Goal: Contribute content

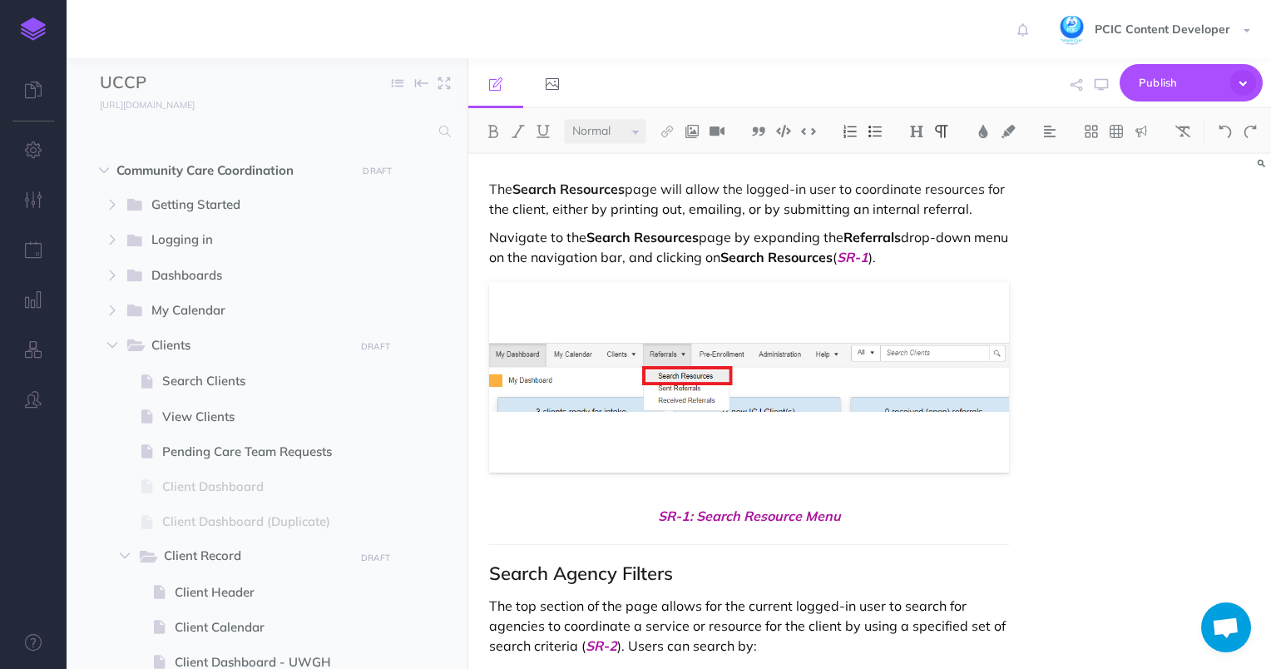
select select "null"
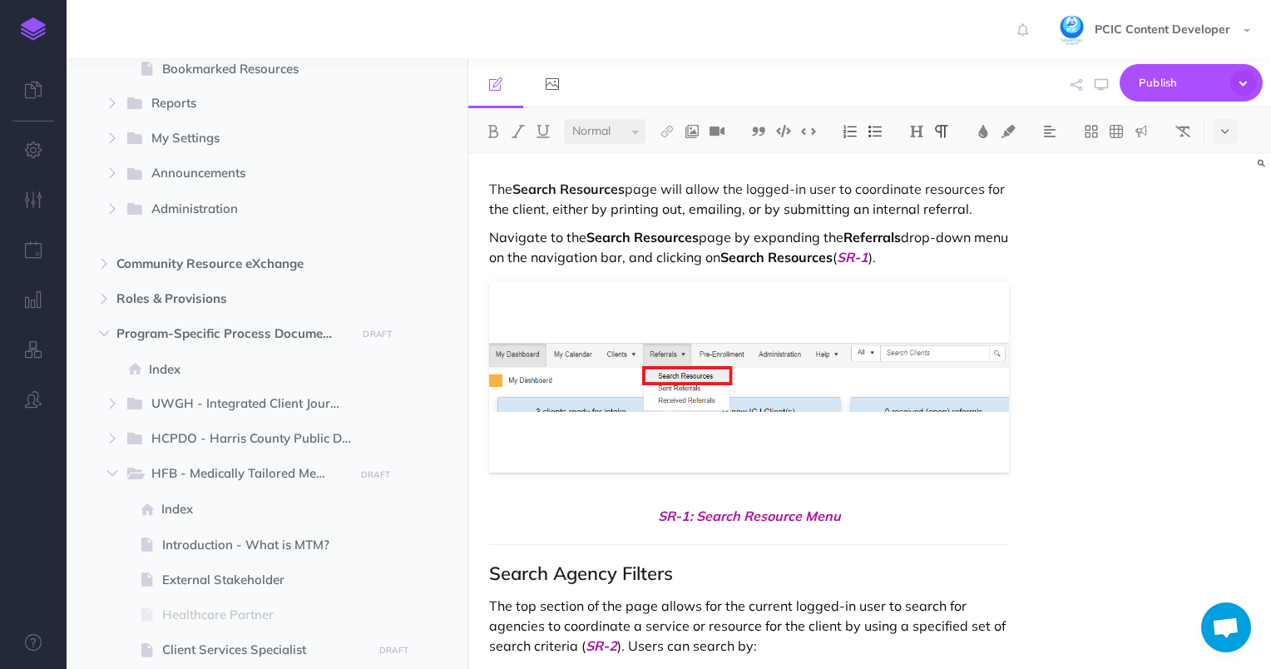
scroll to position [1498, 0]
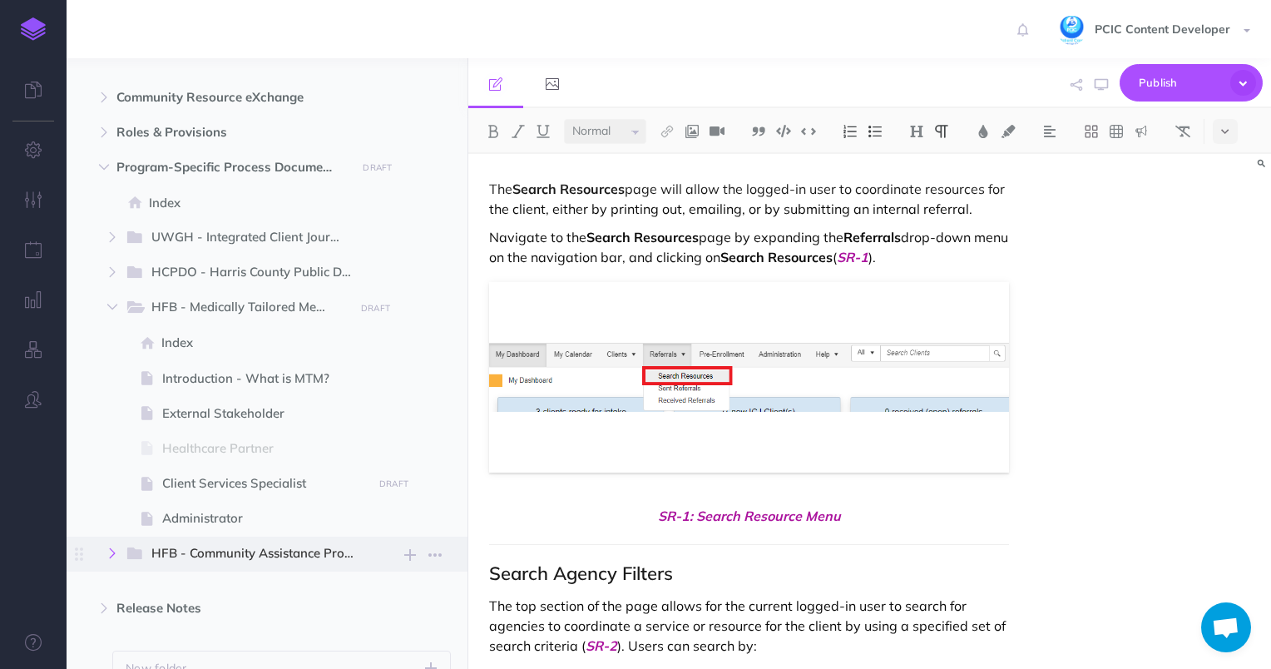
click at [117, 550] on button "button" at bounding box center [112, 553] width 30 height 20
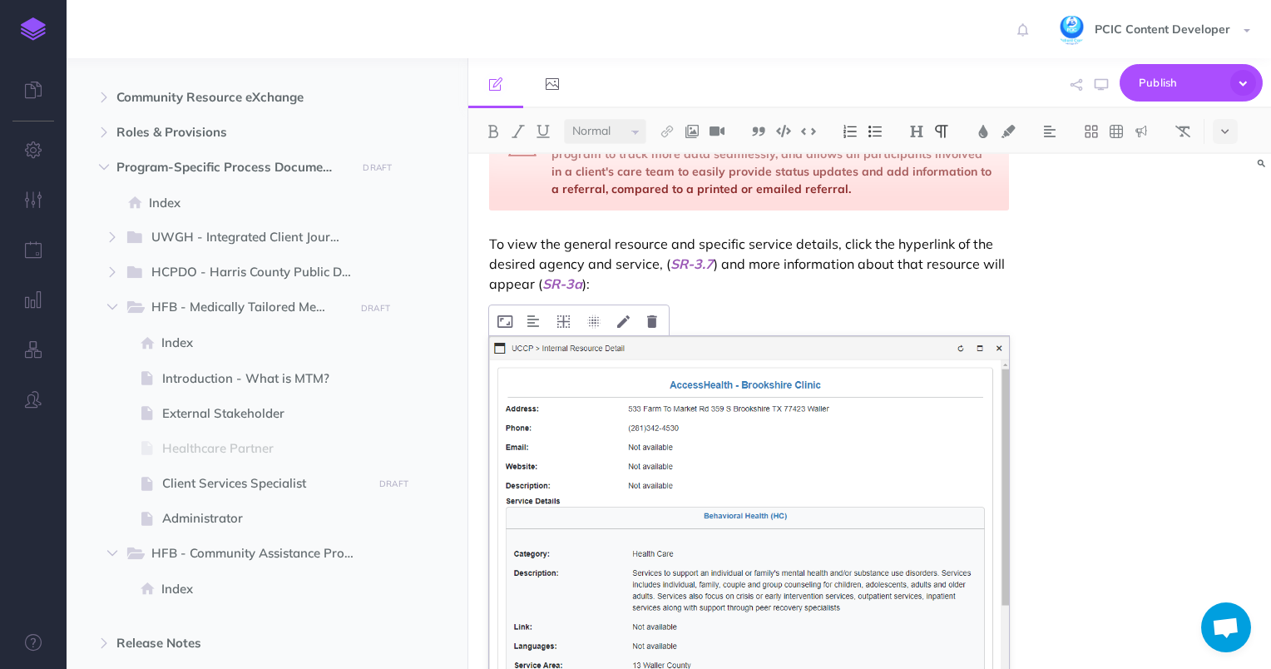
scroll to position [1747, 0]
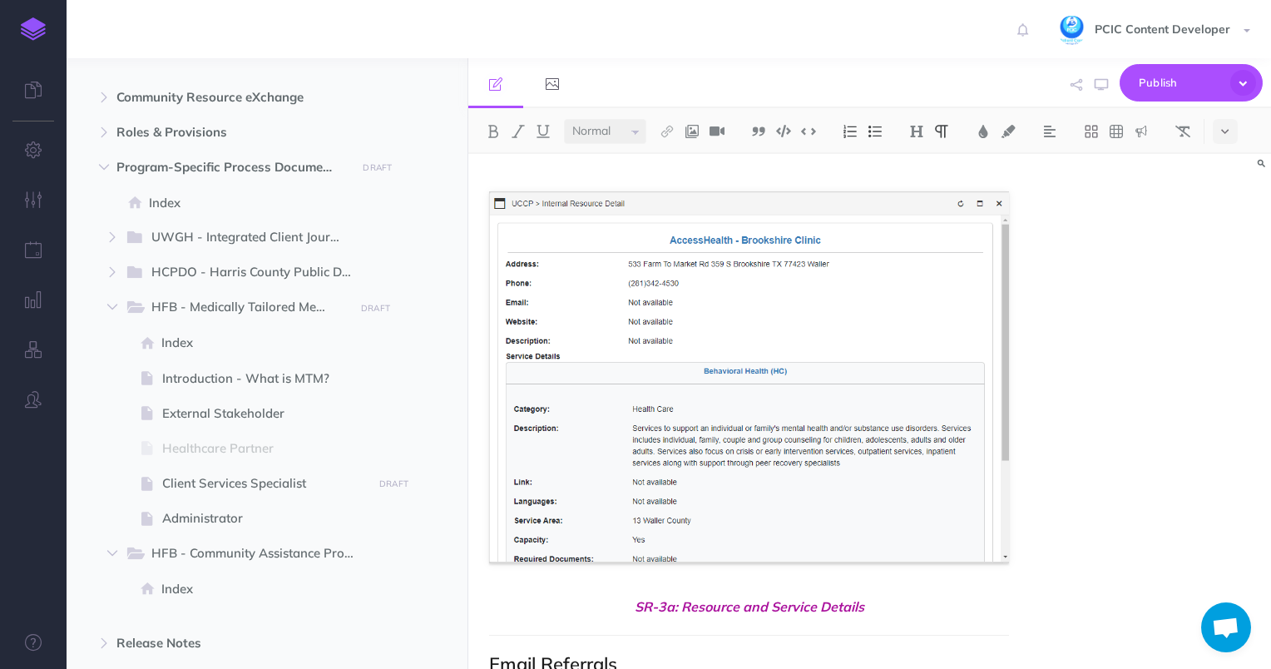
click at [1163, 237] on div "The Search Resources page will allow the logged-in user to coordinate resources…" at bounding box center [869, 411] width 803 height 515
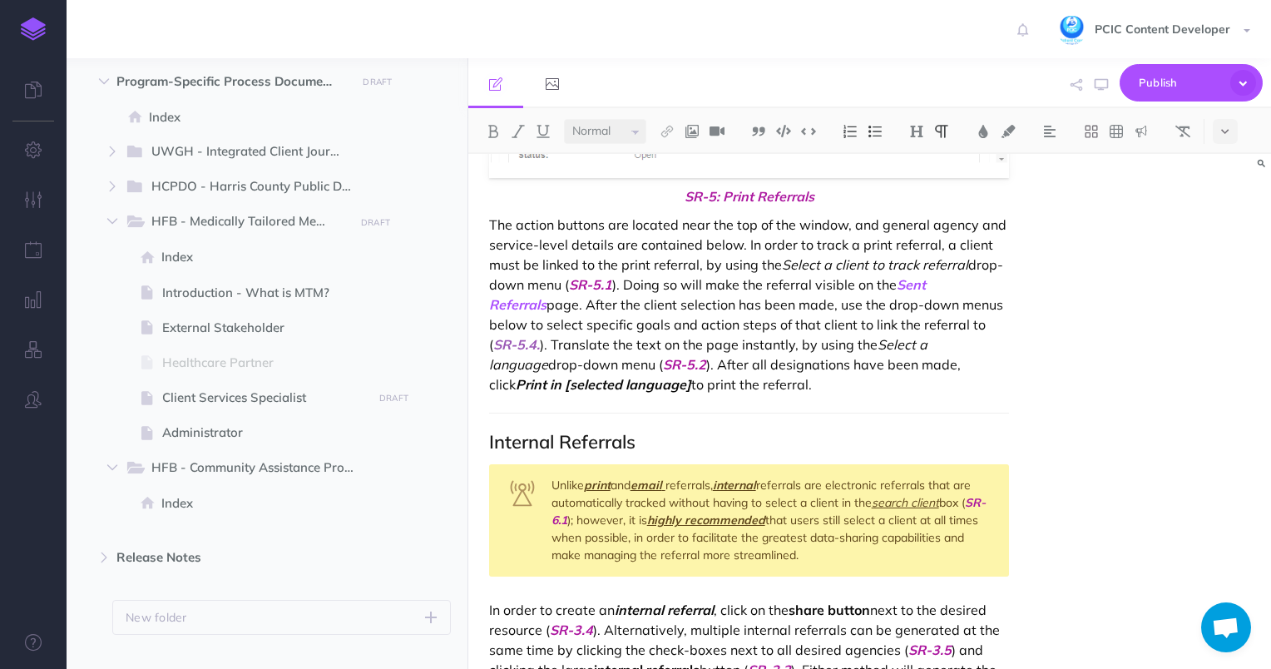
scroll to position [1614, 0]
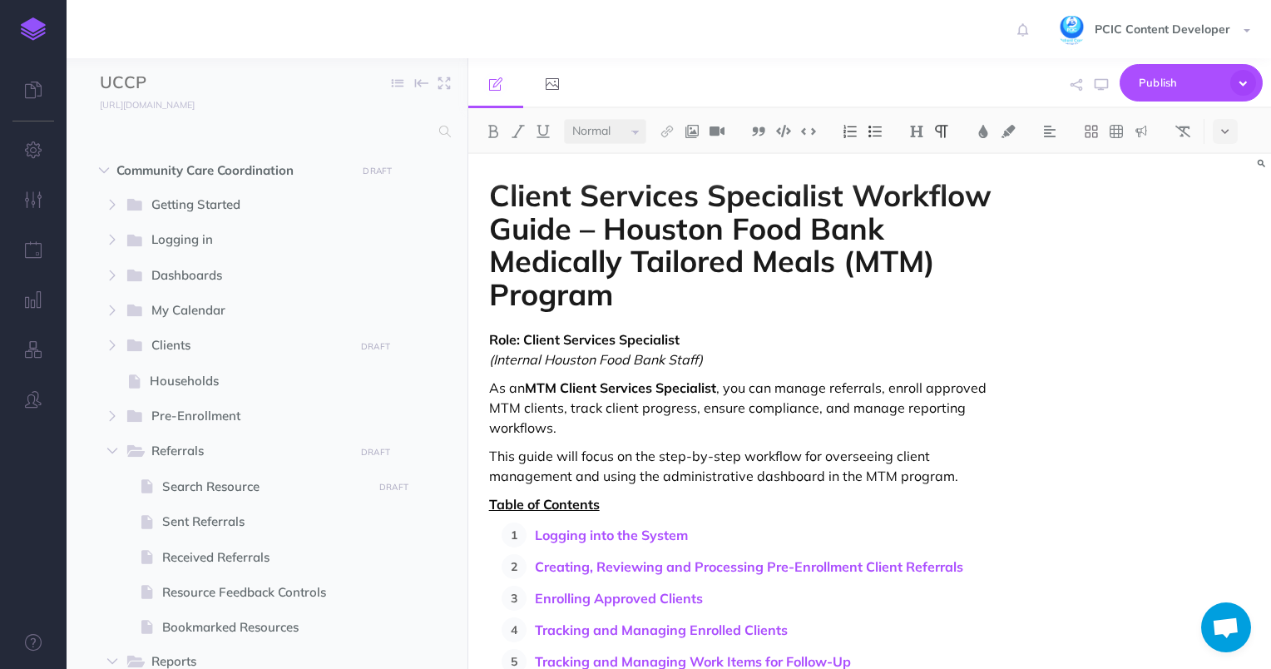
select select "null"
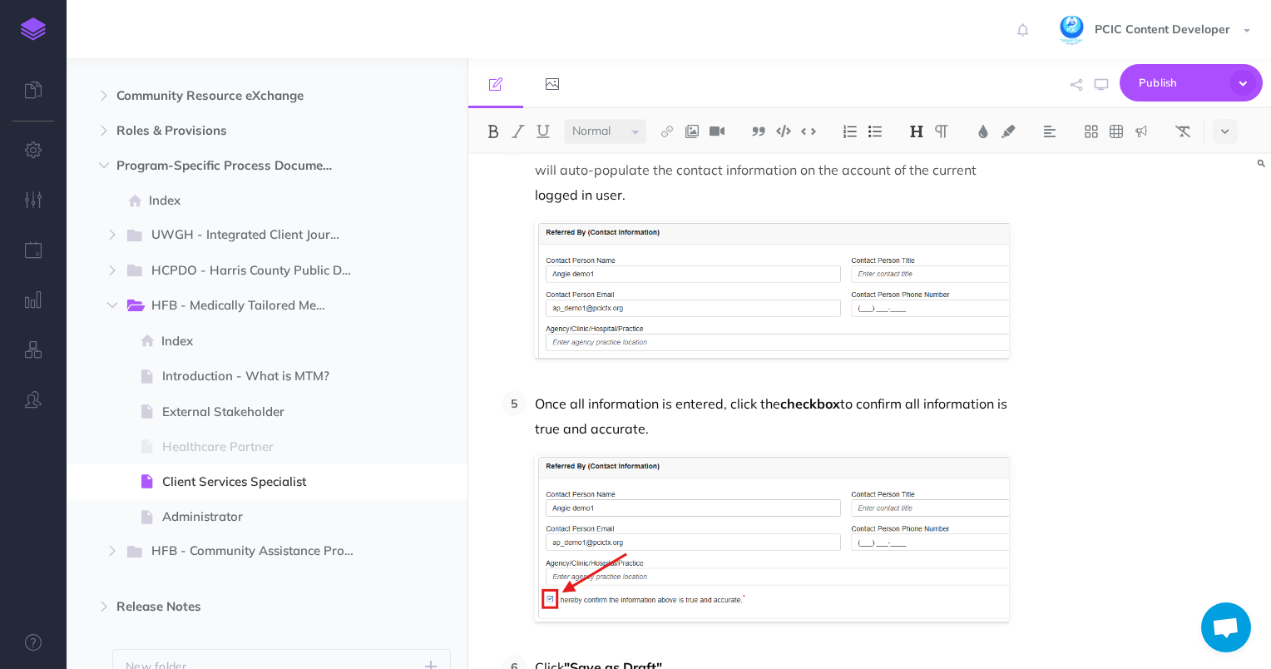
scroll to position [2579, 0]
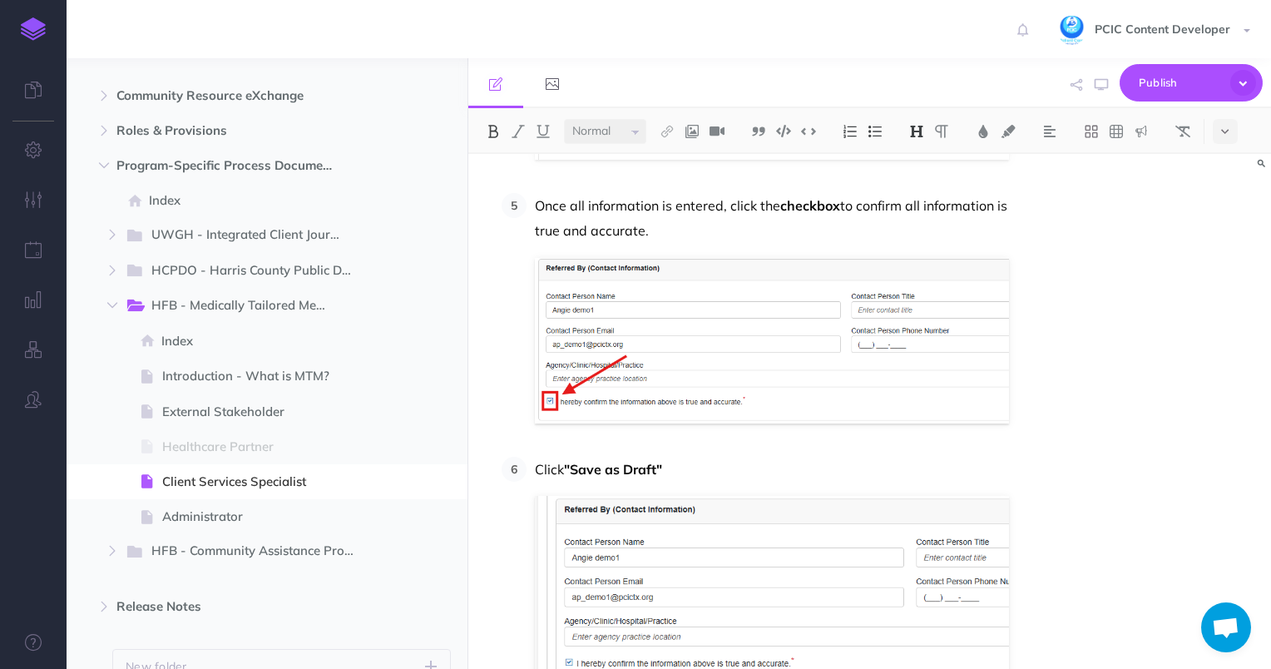
click at [1268, 377] on div "Client Services Specialist Workflow Guide – Houston Food Bank Medically Tailore…" at bounding box center [869, 411] width 803 height 515
click at [1268, 384] on div "Client Services Specialist Workflow Guide – Houston Food Bank Medically Tailore…" at bounding box center [869, 411] width 803 height 515
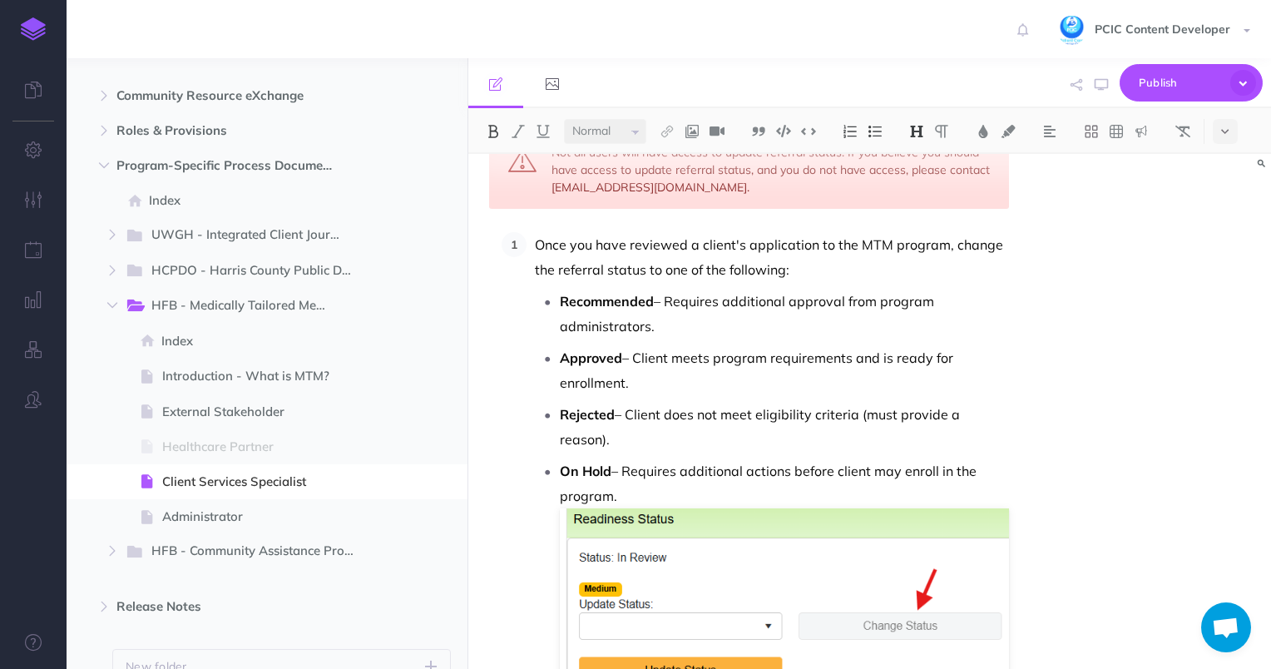
click at [708, 349] on p "Approved – Client meets program requirements and is ready for enrollment." at bounding box center [785, 370] width 450 height 50
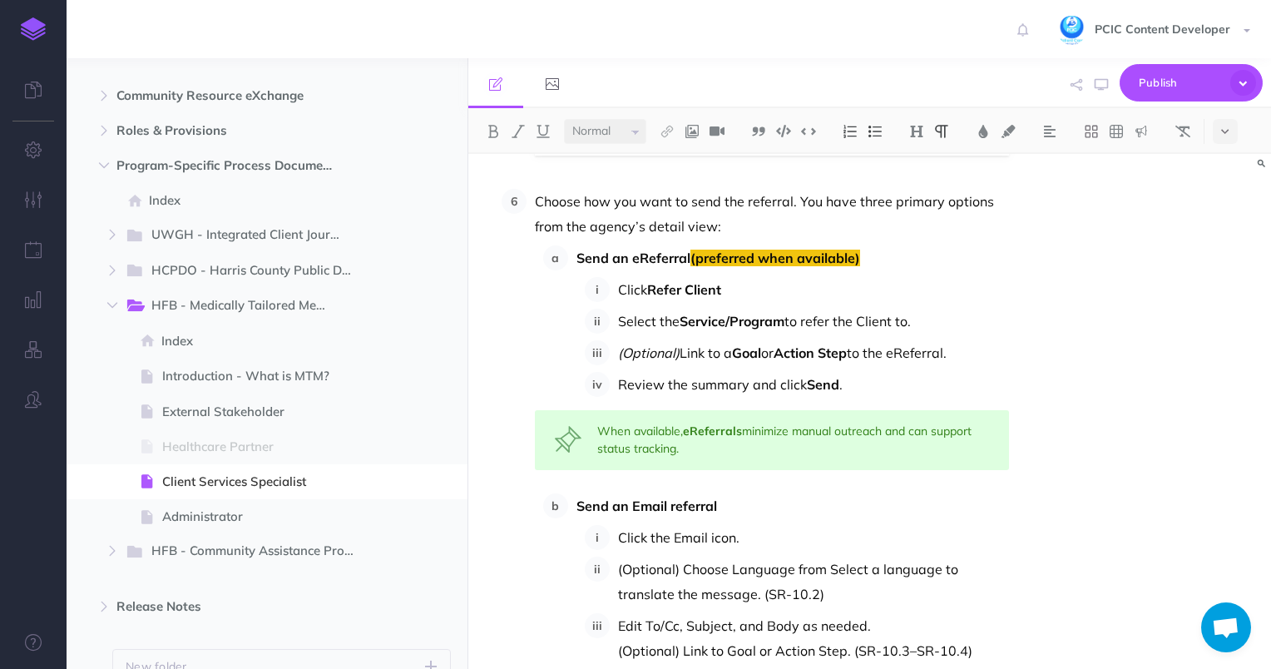
scroll to position [15688, 0]
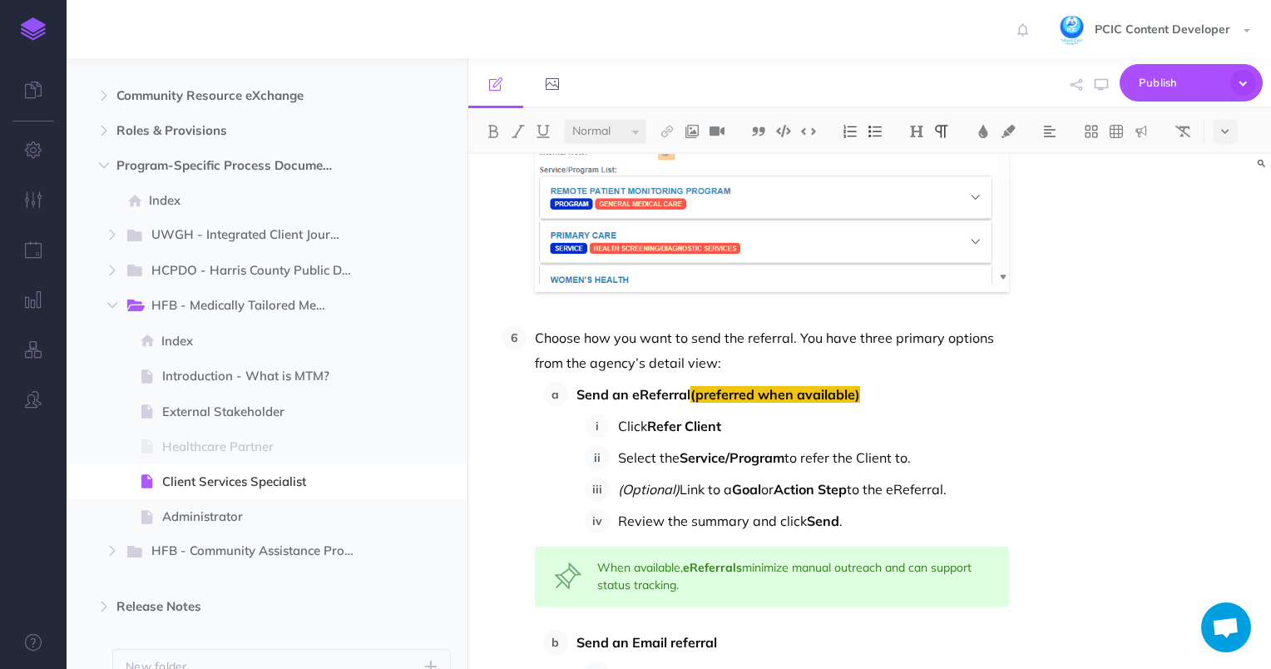
click at [902, 382] on p "Send an eReferral (preferred when available)" at bounding box center [793, 394] width 433 height 25
click at [850, 413] on p "Click Refer Client" at bounding box center [814, 425] width 392 height 25
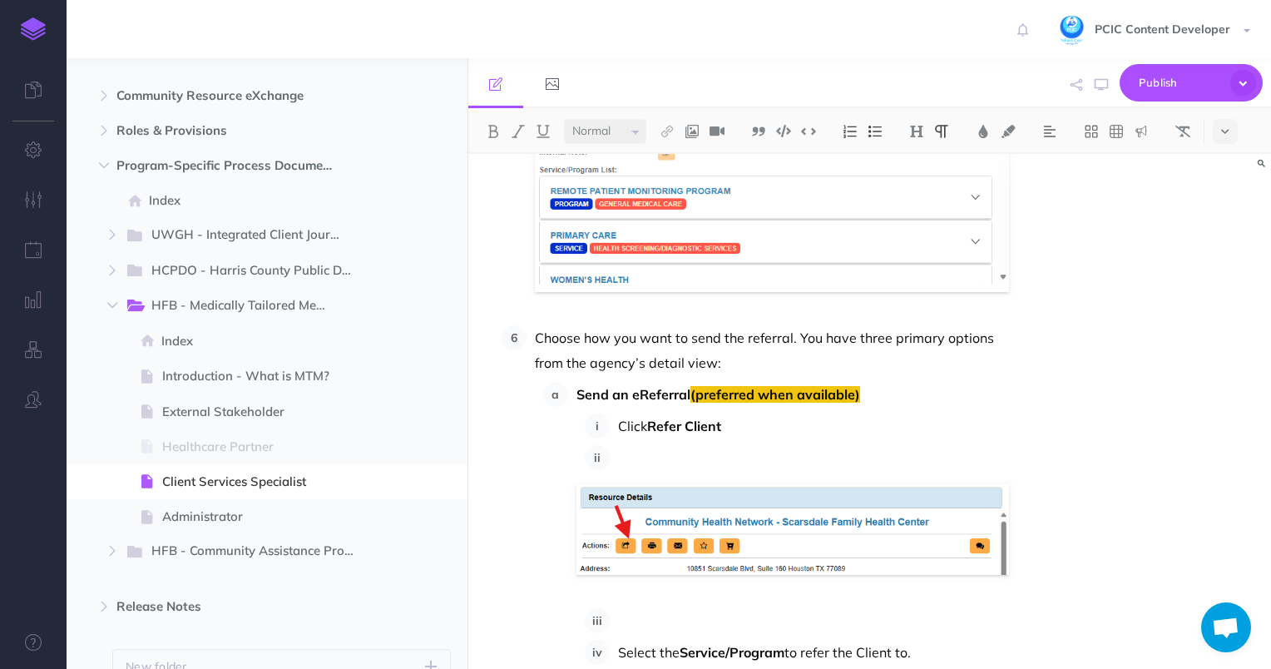
click at [634, 445] on p at bounding box center [814, 457] width 392 height 25
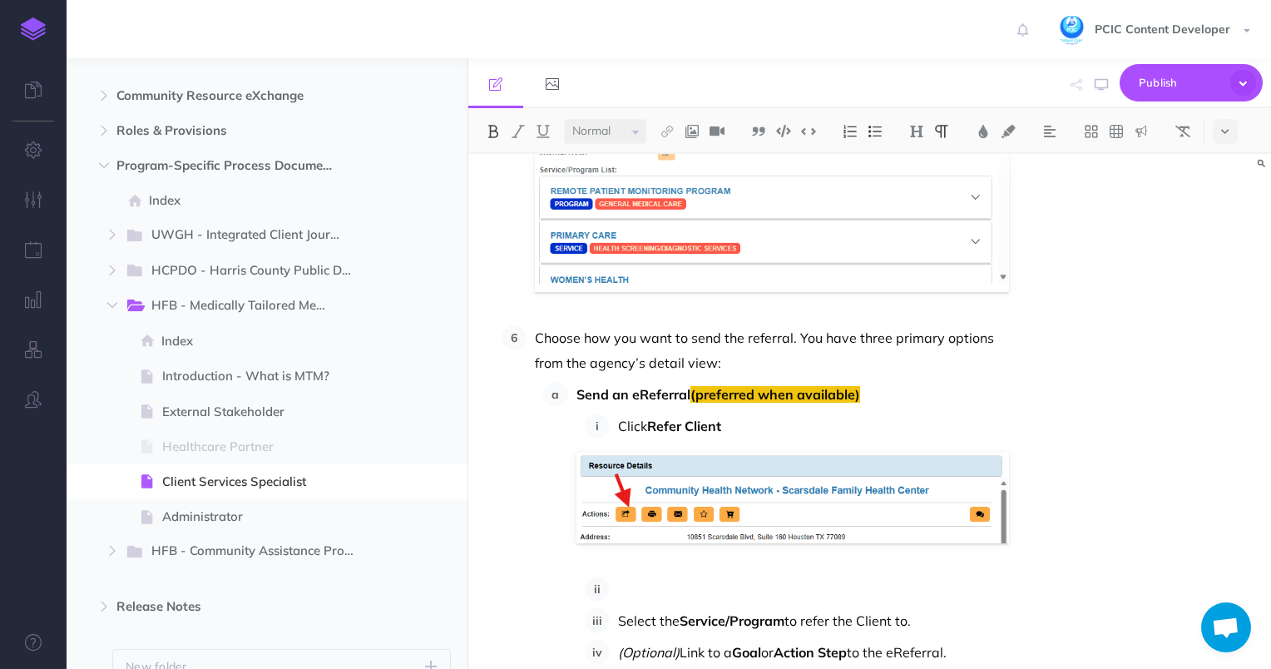
click at [643, 577] on p at bounding box center [814, 589] width 392 height 25
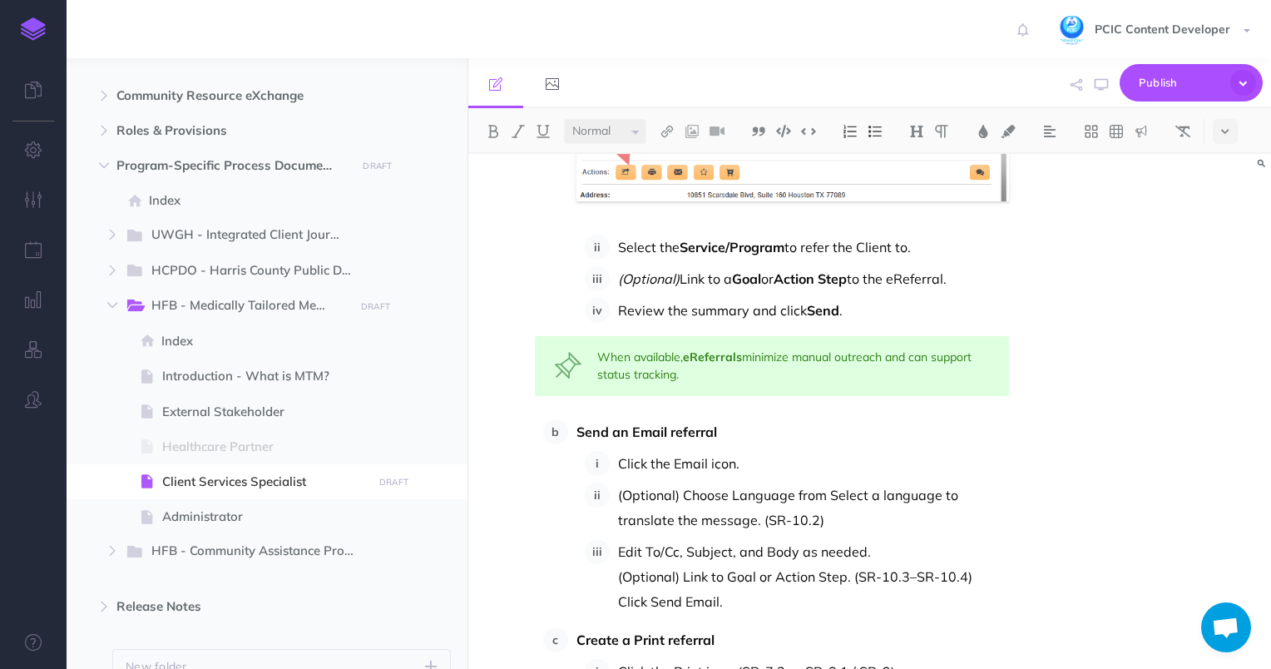
scroll to position [16104, 0]
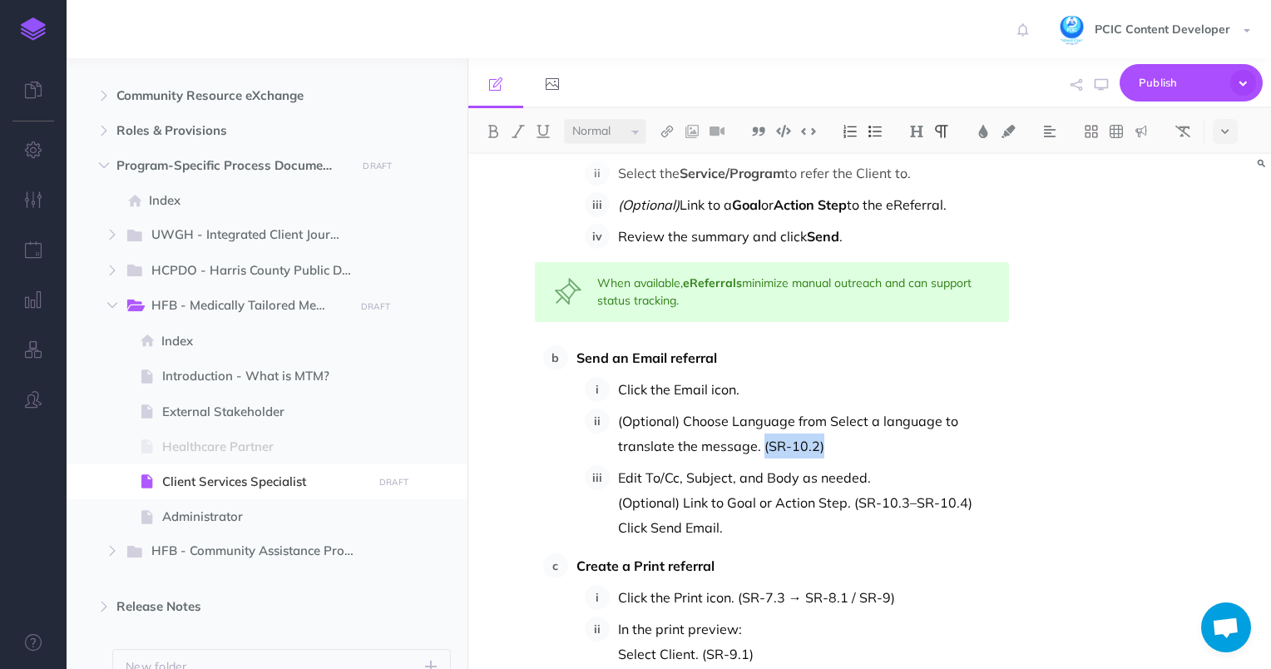
drag, startPoint x: 786, startPoint y: 418, endPoint x: 761, endPoint y: 419, distance: 25.0
click at [761, 419] on p "(Optional) Choose Language from Select a language to translate the message. (SR…" at bounding box center [814, 433] width 392 height 50
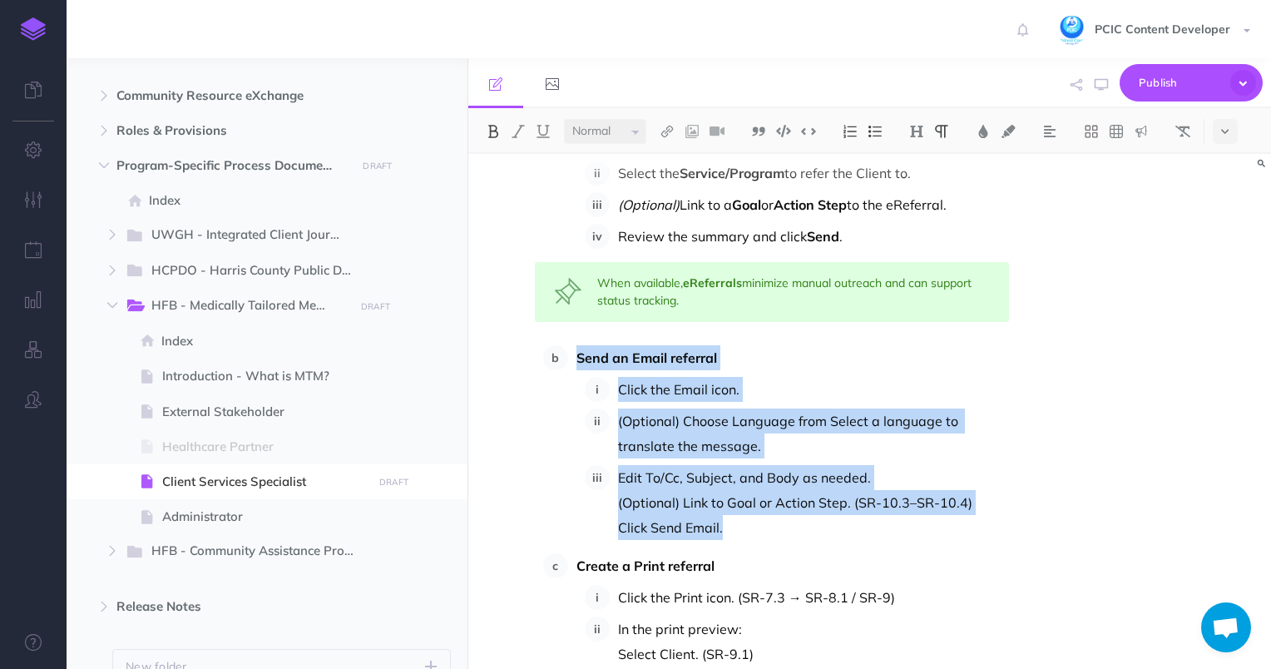
drag, startPoint x: 729, startPoint y: 506, endPoint x: 577, endPoint y: 328, distance: 234.3
click at [577, 345] on li "Send an Email referral Click the Email icon. (Optional) Choose Language from Se…" at bounding box center [789, 442] width 442 height 195
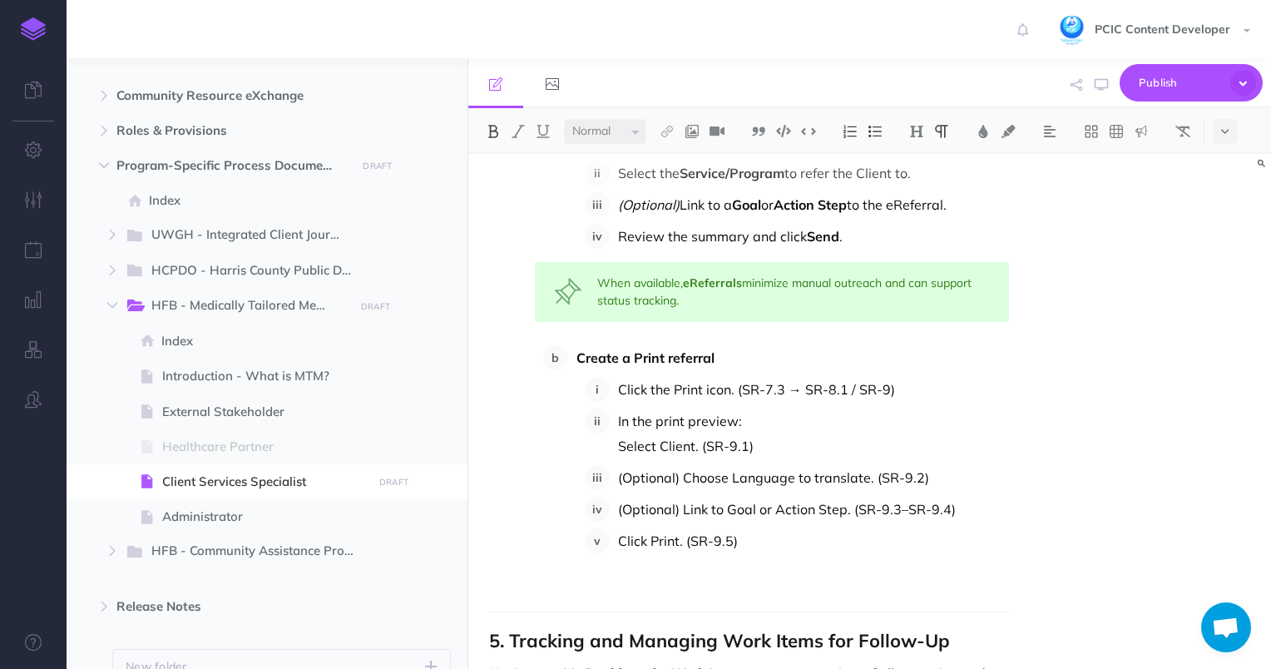
click at [782, 528] on p "Click Print. (SR-9.5)" at bounding box center [814, 540] width 392 height 25
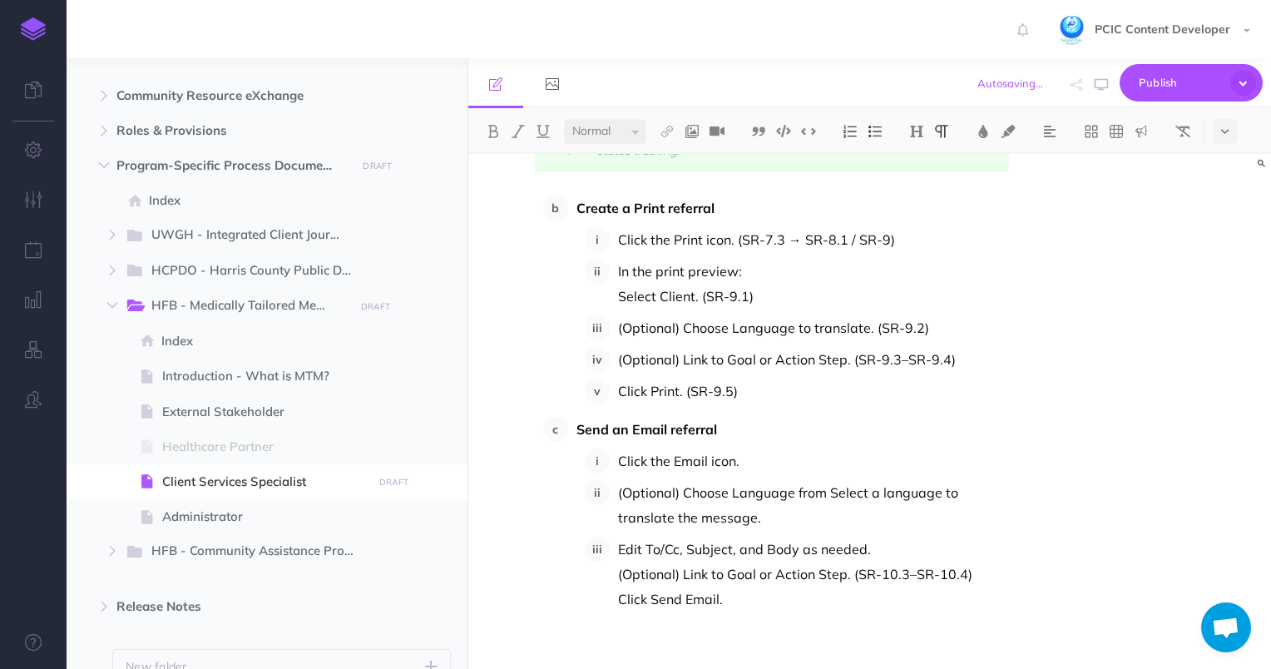
scroll to position [16087, 0]
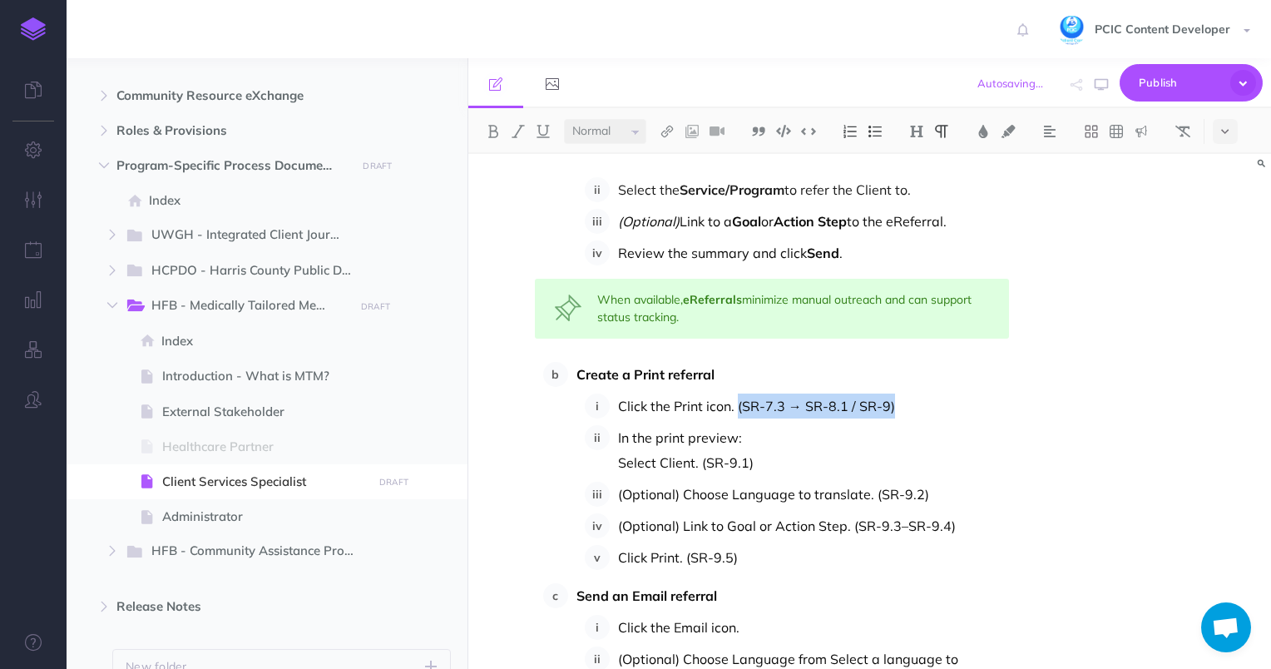
drag, startPoint x: 894, startPoint y: 380, endPoint x: 735, endPoint y: 380, distance: 158.9
click at [735, 394] on p "Click the Print icon. (SR-7.3 → SR-8.1 / SR-9)" at bounding box center [814, 406] width 392 height 25
drag, startPoint x: 756, startPoint y: 444, endPoint x: 702, endPoint y: 443, distance: 54.1
click at [702, 450] on p "Select Client. (SR-9.1)" at bounding box center [814, 462] width 392 height 25
click at [764, 425] on p "In the print preview:" at bounding box center [814, 437] width 392 height 25
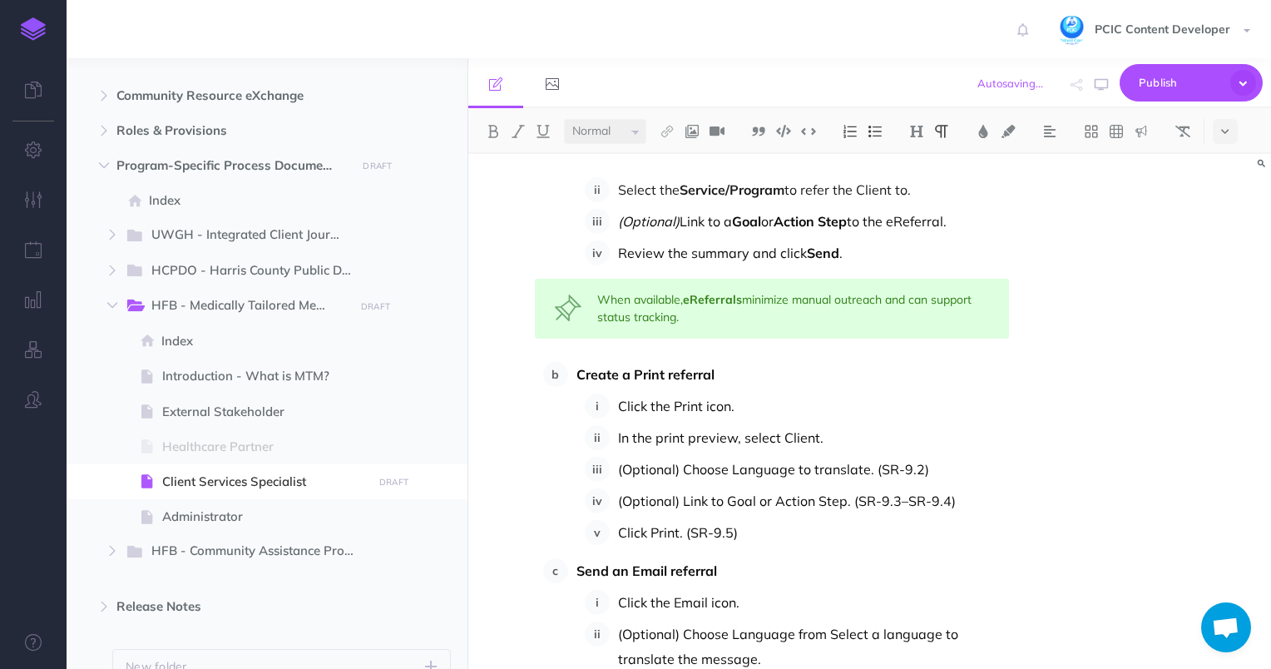
click at [796, 425] on p "In the print preview, select Client." at bounding box center [814, 437] width 392 height 25
click at [894, 457] on p "(Optional) Choose Language to translate. (SR-9.2)" at bounding box center [814, 469] width 392 height 25
click at [945, 457] on p "(Optional) Choose Language to translate. (SR-9.2)" at bounding box center [814, 469] width 392 height 25
drag, startPoint x: 933, startPoint y: 446, endPoint x: 872, endPoint y: 446, distance: 61.6
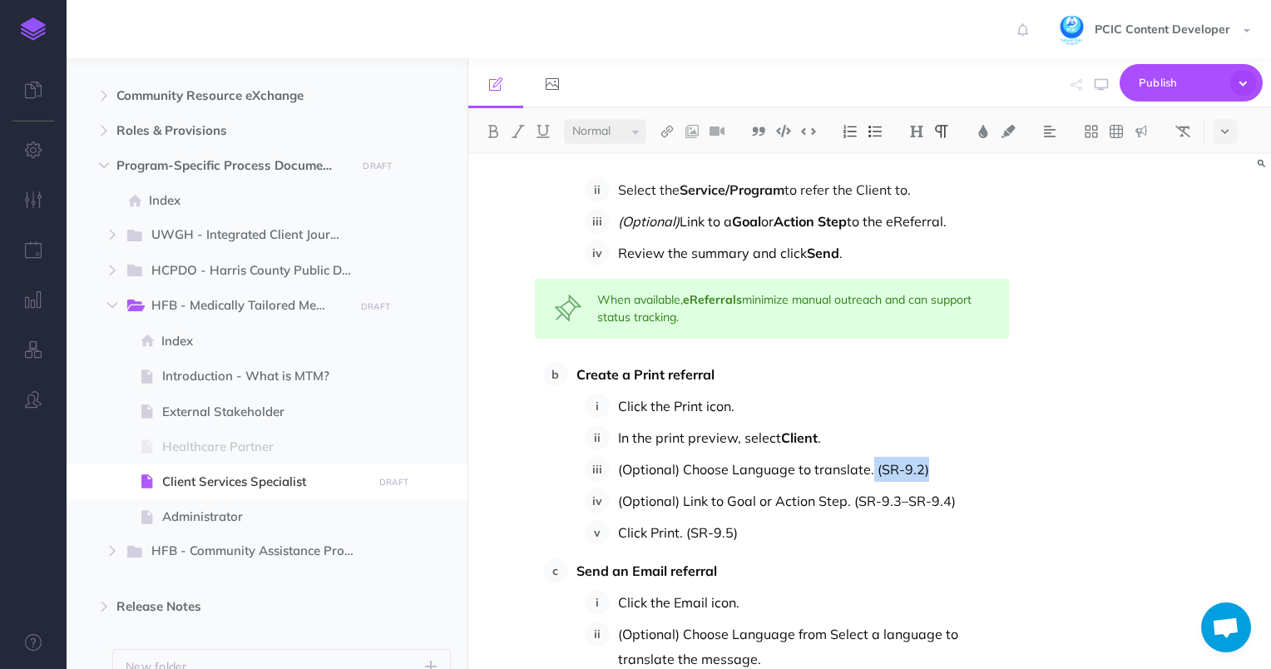
click at [872, 457] on p "(Optional) Choose Language to translate. (SR-9.2)" at bounding box center [814, 469] width 392 height 25
drag, startPoint x: 963, startPoint y: 479, endPoint x: 849, endPoint y: 476, distance: 114.0
click at [849, 488] on p "(Optional) Link to Goal or Action Step. (SR-9.3–SR-9.4)" at bounding box center [814, 500] width 392 height 25
drag, startPoint x: 672, startPoint y: 443, endPoint x: 591, endPoint y: 443, distance: 81.5
click at [610, 457] on li "(Optional) Choose Language to translate." at bounding box center [810, 469] width 400 height 25
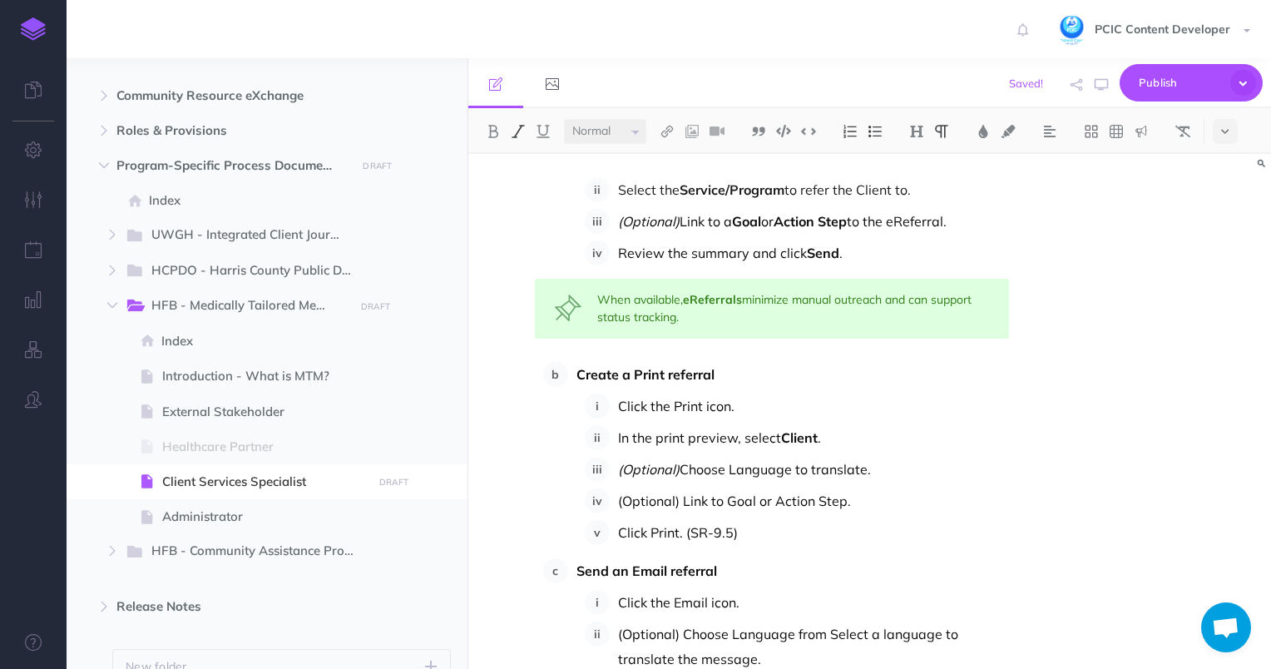
click at [775, 457] on p "(Optional) Choose Language to translate." at bounding box center [814, 469] width 392 height 25
click at [722, 488] on p "(Optional) Link to Goal or Action Step." at bounding box center [814, 500] width 392 height 25
click at [750, 488] on p "(Optional) Link to a Goal or Action Step." at bounding box center [814, 500] width 392 height 25
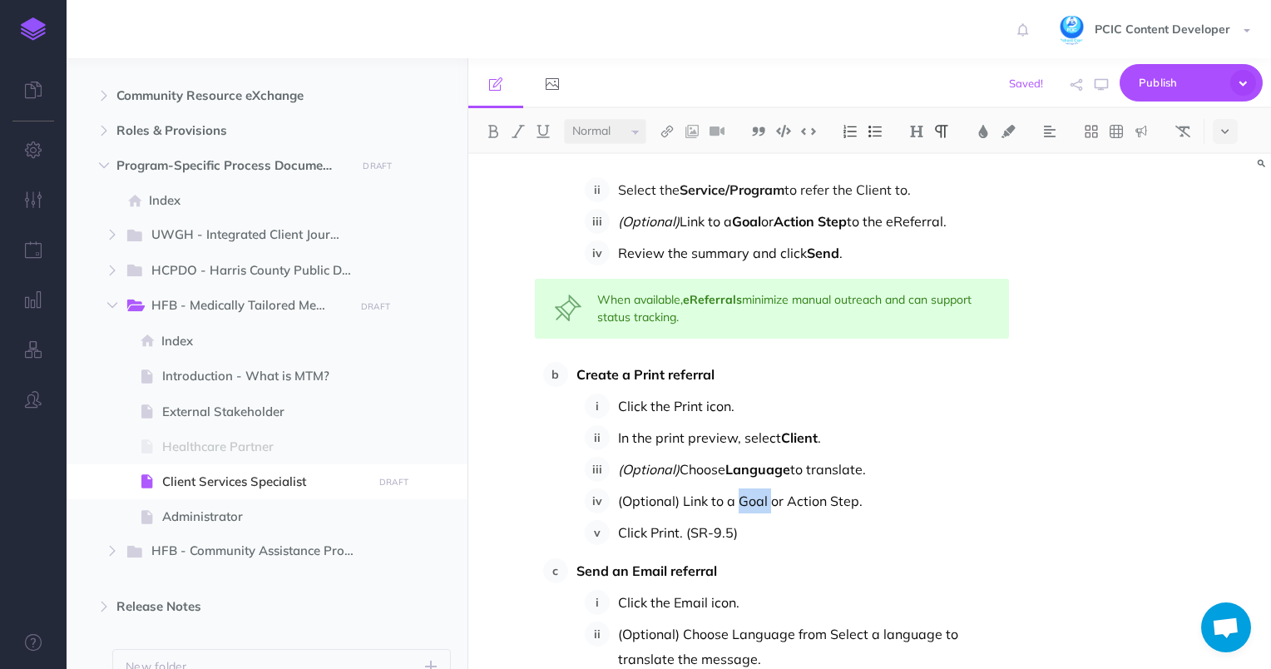
click at [720, 209] on p "(Optional) Link to a Goal or Action Step to the eReferral." at bounding box center [814, 221] width 392 height 25
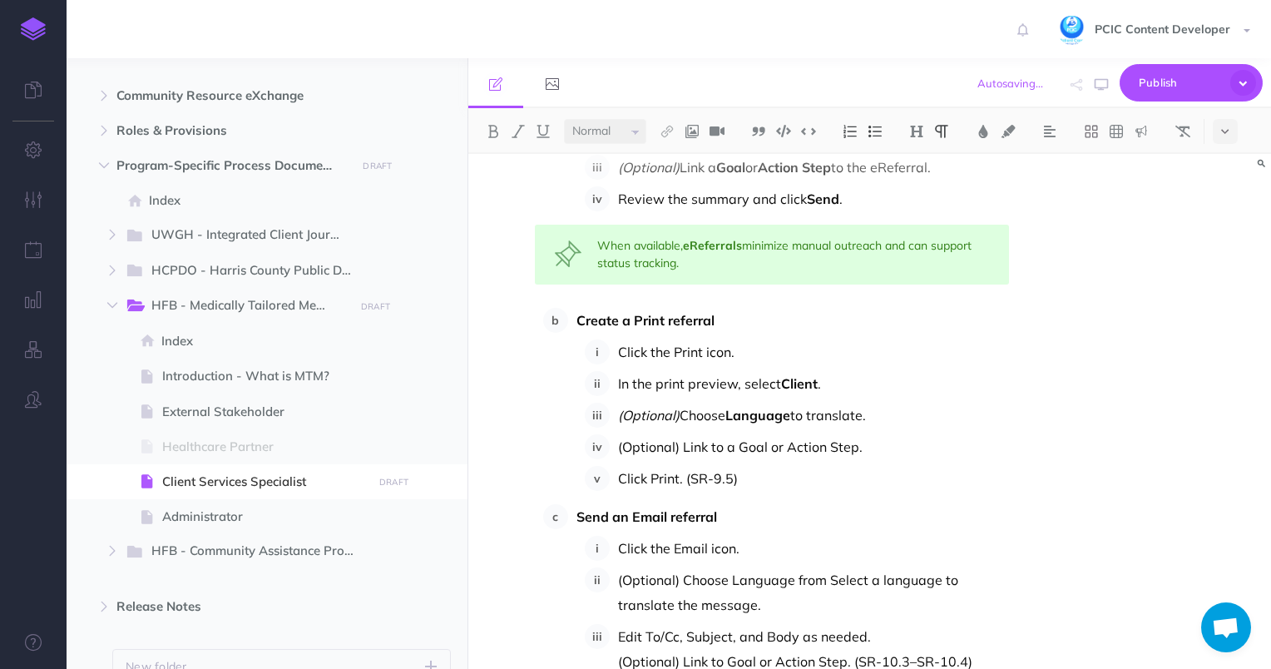
scroll to position [16171, 0]
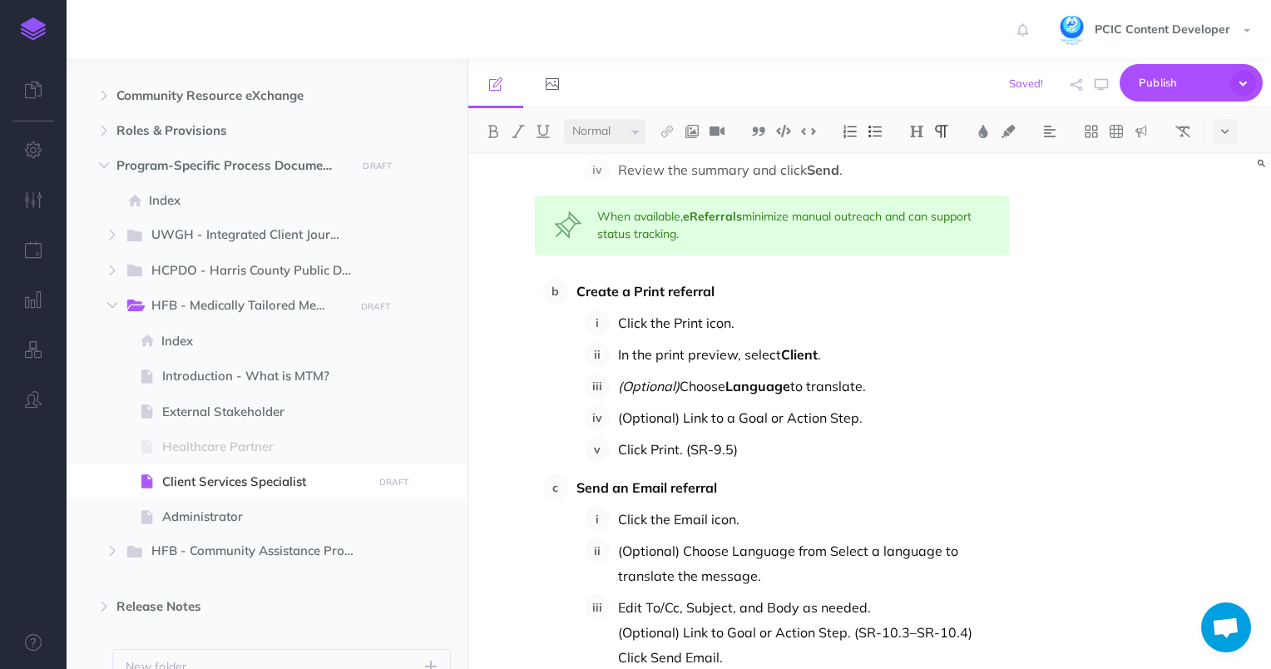
click at [725, 405] on p "(Optional) Link to a Goal or Action Step." at bounding box center [814, 417] width 392 height 25
click at [839, 405] on p "(Optional) Link a Goal or Action Step." at bounding box center [814, 417] width 392 height 25
click at [735, 405] on p "(Optional) Link a Goal or Action Step to the referral." at bounding box center [814, 417] width 392 height 25
drag, startPoint x: 775, startPoint y: 389, endPoint x: 842, endPoint y: 389, distance: 66.6
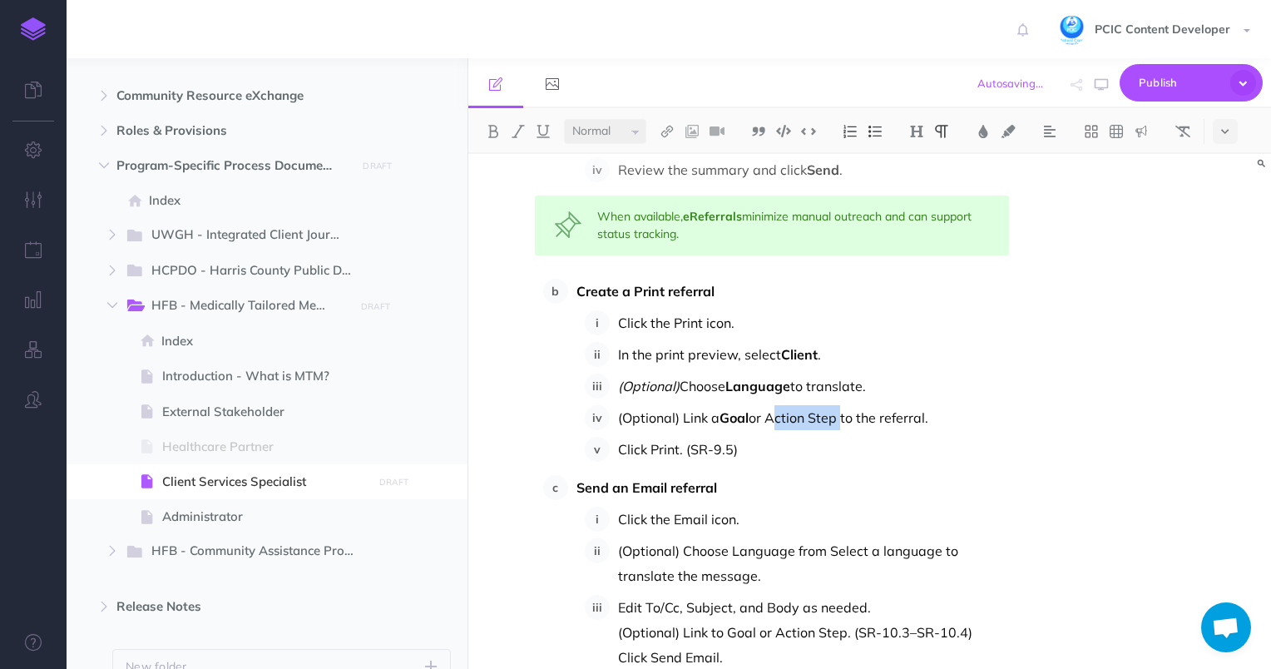
click at [842, 405] on p "(Optional) Link a Goal or Action Step to the referral." at bounding box center [814, 417] width 392 height 25
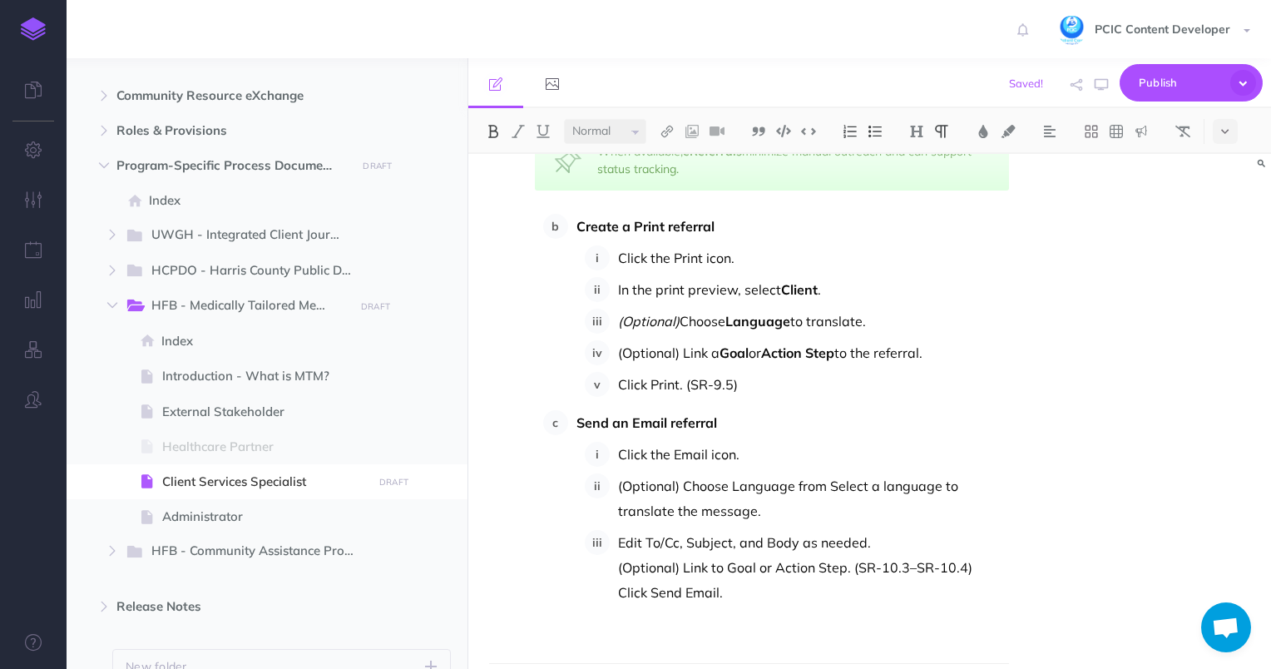
scroll to position [16254, 0]
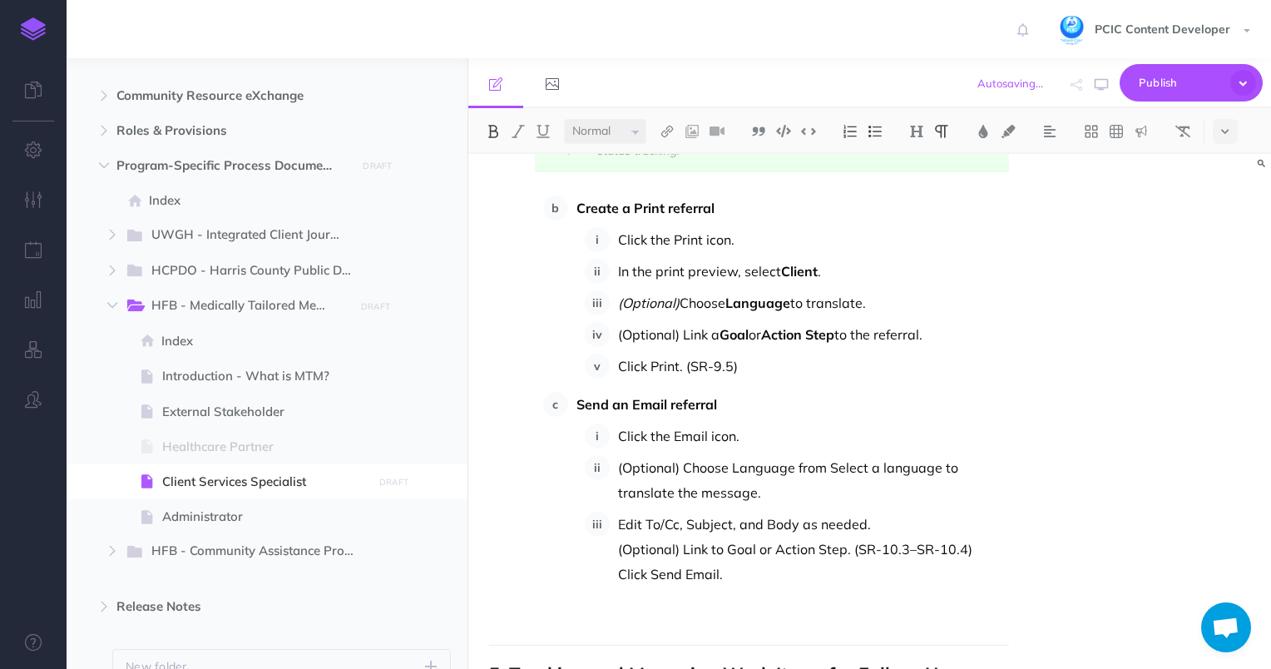
click at [870, 471] on p "(Optional) Choose Language from Select a language to translate the message." at bounding box center [814, 480] width 392 height 50
click at [732, 562] on p "Click Send Email." at bounding box center [814, 574] width 392 height 25
click at [621, 537] on p "(Optional) Link to Goal or Action Step. (SR-10.3–SR-10.4)" at bounding box center [814, 549] width 392 height 25
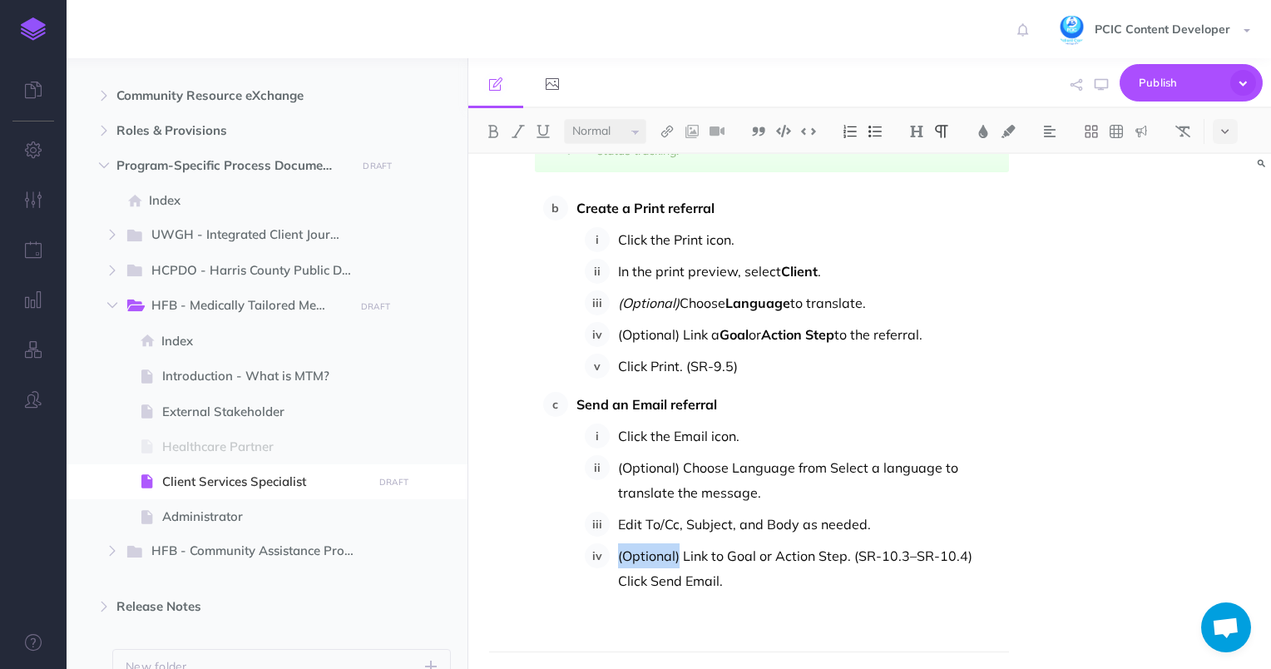
drag, startPoint x: 679, startPoint y: 529, endPoint x: 616, endPoint y: 529, distance: 63.2
click at [616, 543] on li "(Optional) Link to Goal or Action Step. (SR-10.3–SR-10.4) Click Send Email." at bounding box center [810, 568] width 400 height 50
drag, startPoint x: 872, startPoint y: 529, endPoint x: 846, endPoint y: 528, distance: 25.8
click at [846, 543] on p "(Optional) Link to Goal or Action Step. (SR-10.3–SR-10.4)" at bounding box center [814, 555] width 392 height 25
click at [849, 543] on p "(Optional) Link to Goal or Action Step to the referral" at bounding box center [814, 555] width 392 height 25
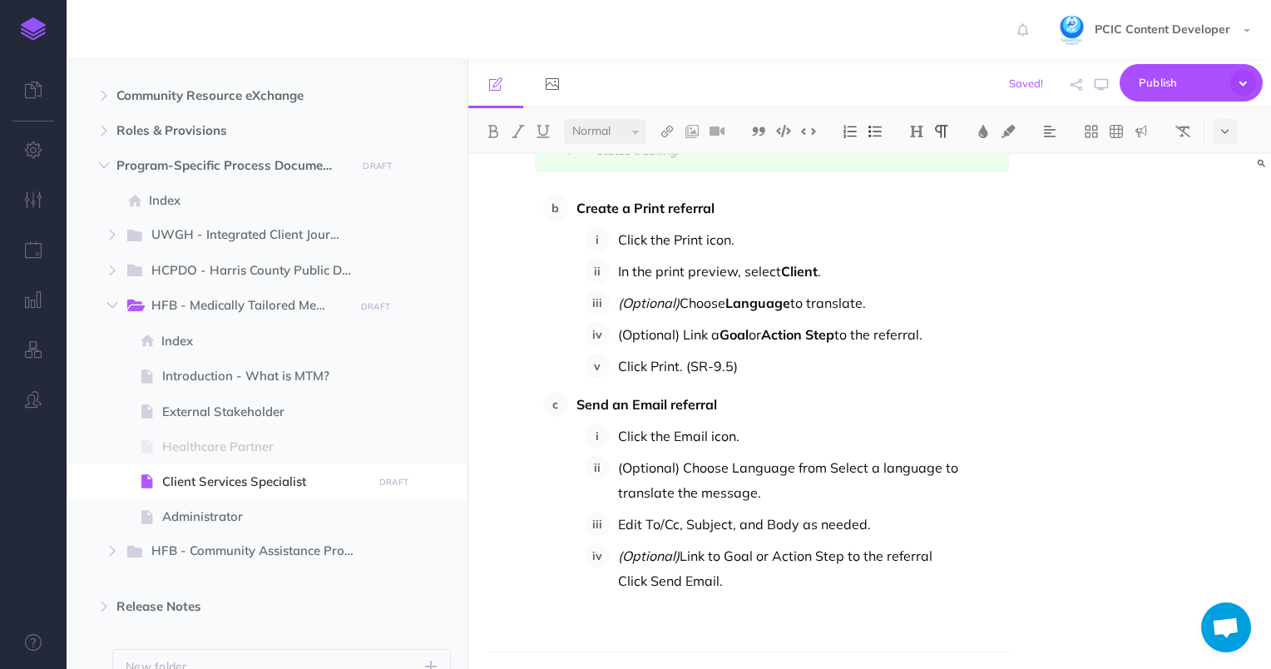
click at [959, 543] on p "(Optional) Link to Goal or Action Step to the referral" at bounding box center [814, 555] width 392 height 25
drag, startPoint x: 720, startPoint y: 559, endPoint x: 651, endPoint y: 556, distance: 68.3
click at [651, 575] on p "Click Send Email." at bounding box center [814, 587] width 392 height 25
drag, startPoint x: 720, startPoint y: 340, endPoint x: 686, endPoint y: 339, distance: 35.0
click at [686, 354] on p "Click Print. (SR-9.5)" at bounding box center [814, 366] width 392 height 25
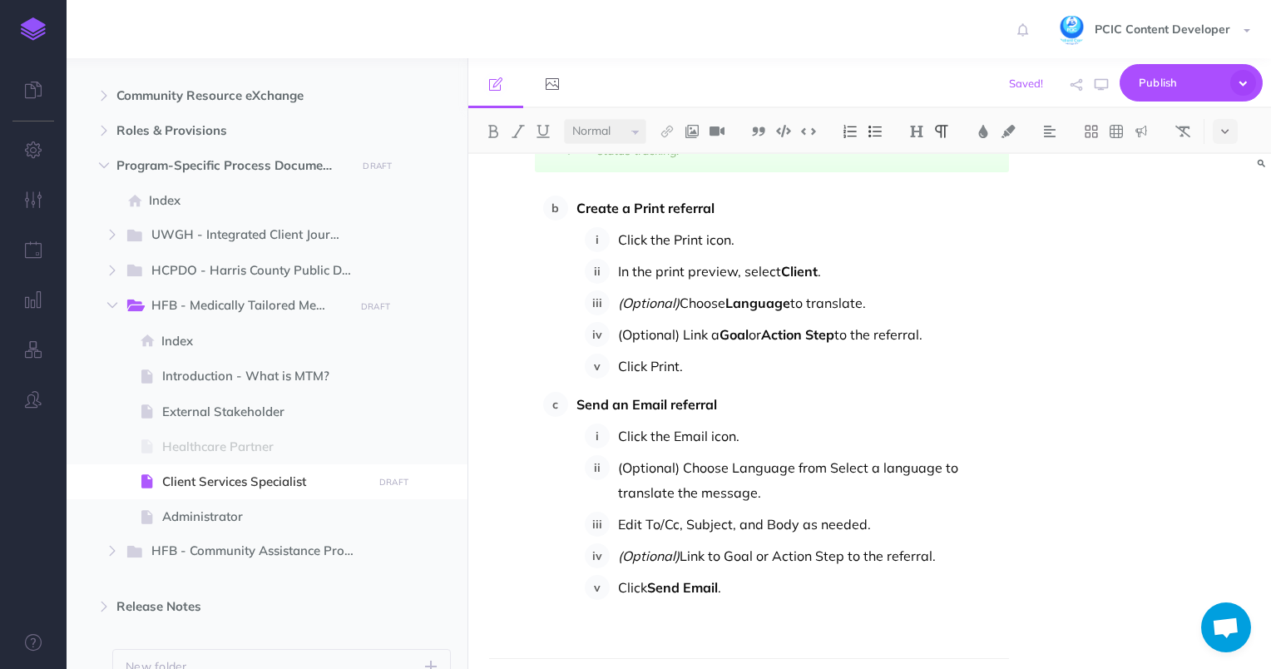
click at [672, 354] on p "Click Print." at bounding box center [814, 366] width 392 height 25
click at [865, 392] on p "Send an Email referral" at bounding box center [793, 404] width 433 height 25
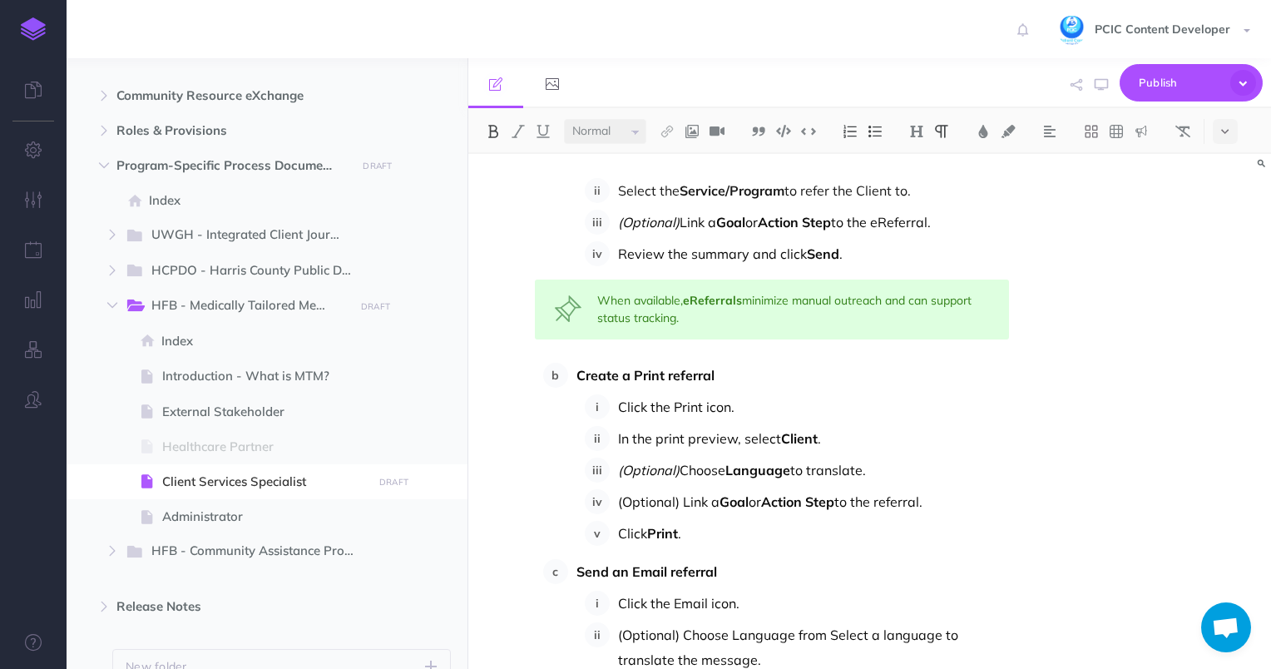
scroll to position [16087, 0]
drag, startPoint x: 682, startPoint y: 473, endPoint x: 619, endPoint y: 476, distance: 63.3
click at [619, 488] on p "(Optional) Link a Goal or Action Step to the referral." at bounding box center [814, 500] width 392 height 25
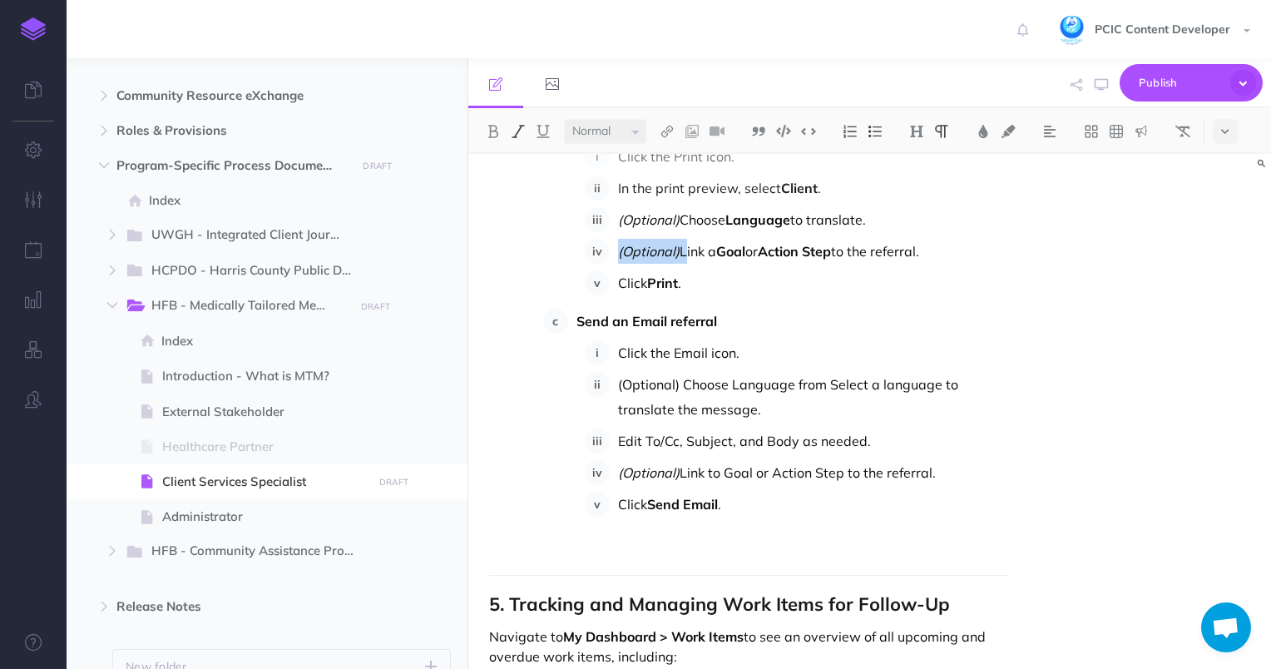
scroll to position [16171, 0]
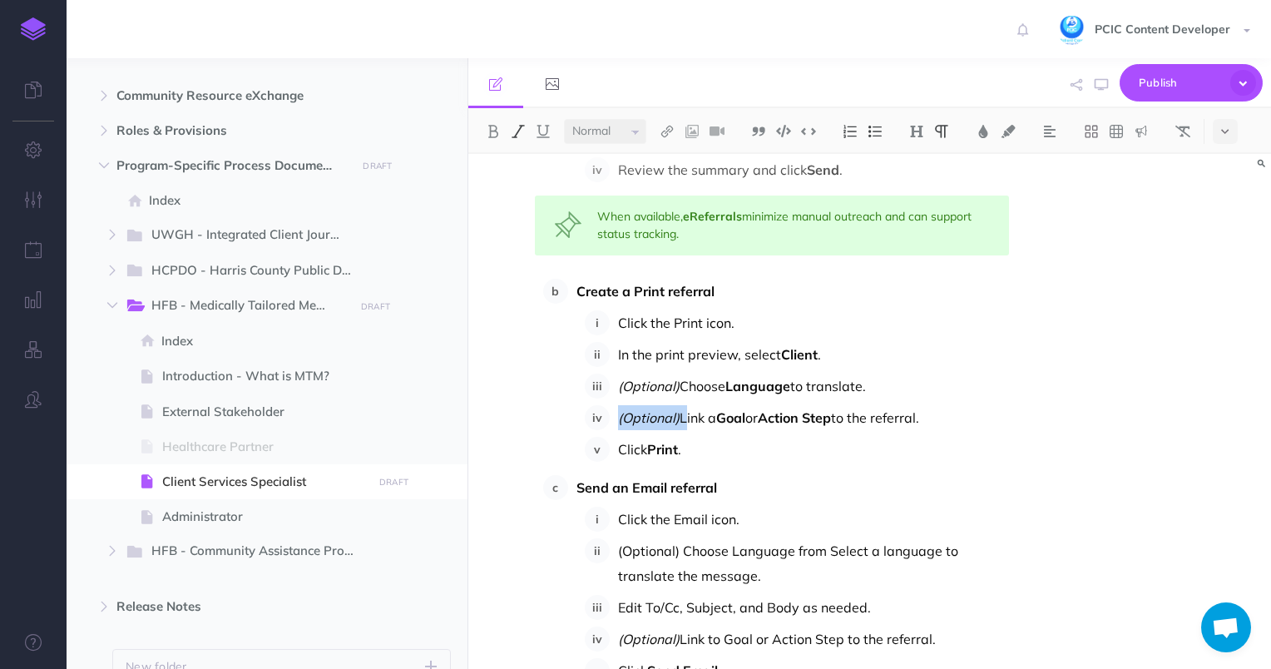
click at [689, 374] on p "(Optional) Choose Language to translate." at bounding box center [814, 386] width 392 height 25
click at [800, 374] on p "(Optional) Use the Language to translate." at bounding box center [814, 386] width 392 height 25
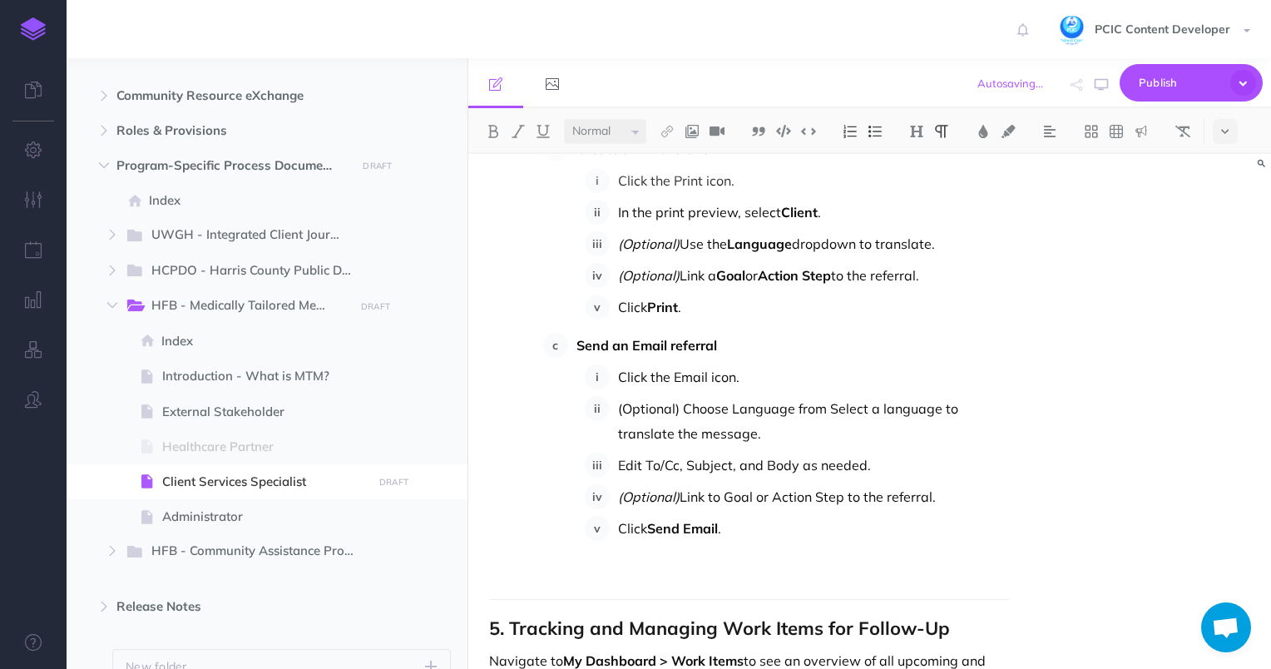
scroll to position [16337, 0]
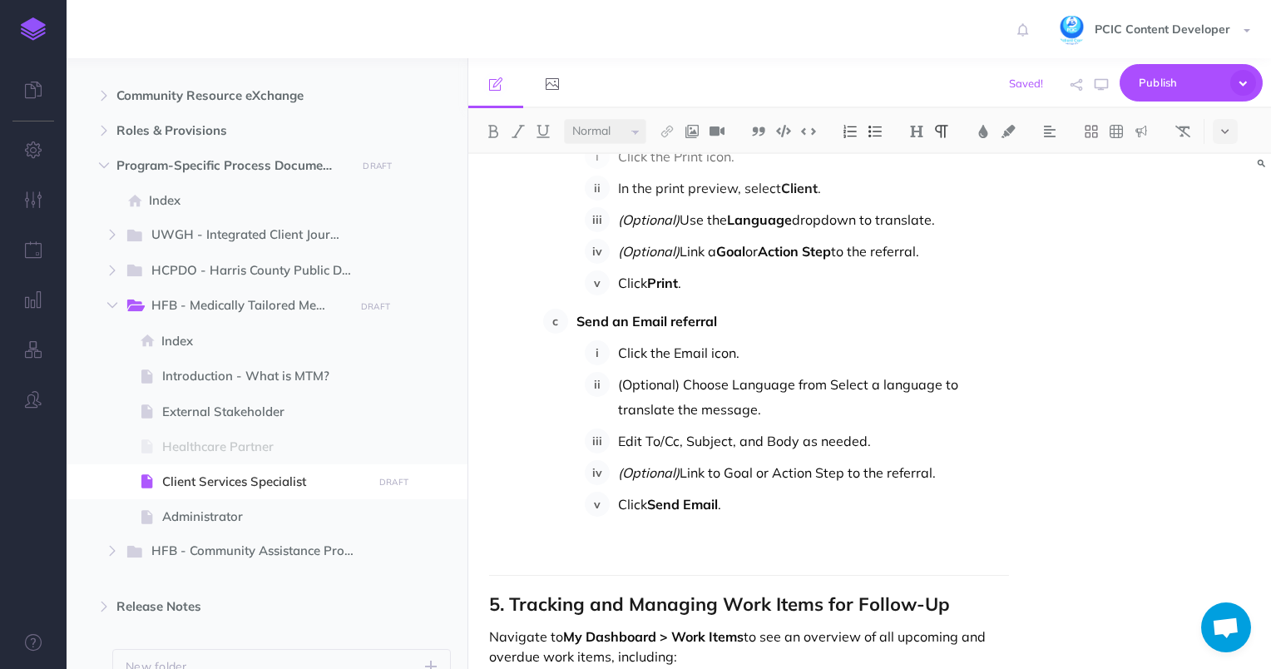
click at [695, 372] on p "(Optional) Choose Language from Select a language to translate the message." at bounding box center [814, 397] width 392 height 50
click at [754, 372] on p "(Optional) Use the Language from Select a language to translate the message." at bounding box center [814, 397] width 392 height 50
click at [735, 376] on strong "Language" at bounding box center [762, 384] width 65 height 17
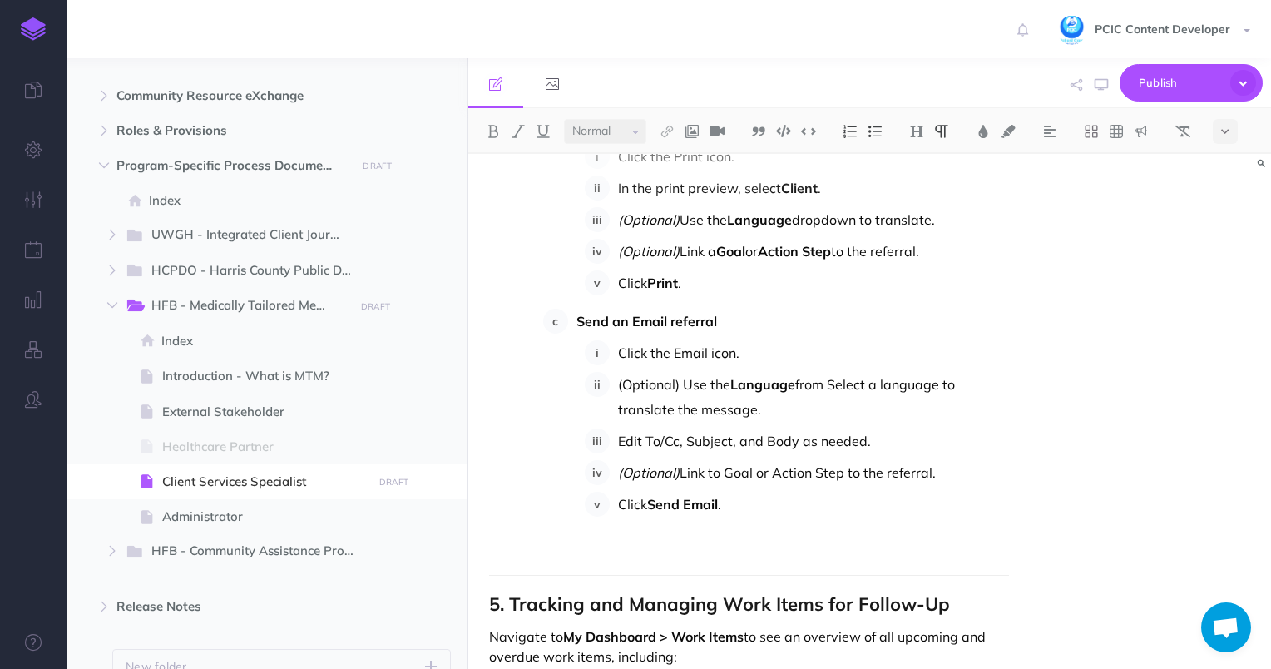
click at [754, 376] on strong "Language" at bounding box center [762, 384] width 65 height 17
click at [732, 376] on strong "Language" at bounding box center [762, 384] width 65 height 17
drag, startPoint x: 857, startPoint y: 363, endPoint x: 993, endPoint y: 354, distance: 135.9
click at [993, 372] on p "(Optional) Use the Select a Language from Select a language to translate the me…" at bounding box center [814, 397] width 392 height 50
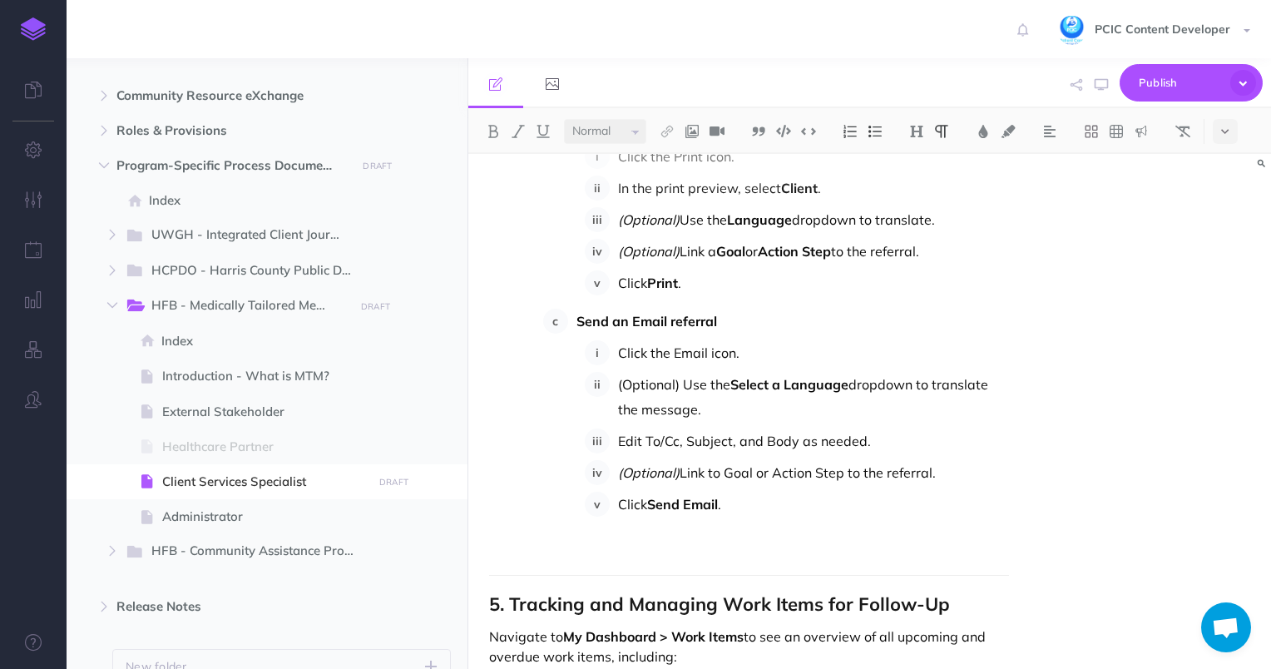
click at [777, 372] on p "(Optional) Use the Select a Language dropdown to translate the message." at bounding box center [814, 397] width 392 height 50
click at [814, 379] on p "(Optional) Use the Select a Language dropdown to translate the message." at bounding box center [814, 397] width 392 height 50
click at [630, 428] on p "Edit To/Cc, Subject, and Body as needed." at bounding box center [814, 440] width 392 height 25
click at [626, 428] on p "Edit To/Cc, Subject, and Body as needed." at bounding box center [814, 440] width 392 height 25
drag, startPoint x: 646, startPoint y: 416, endPoint x: 729, endPoint y: 418, distance: 83.2
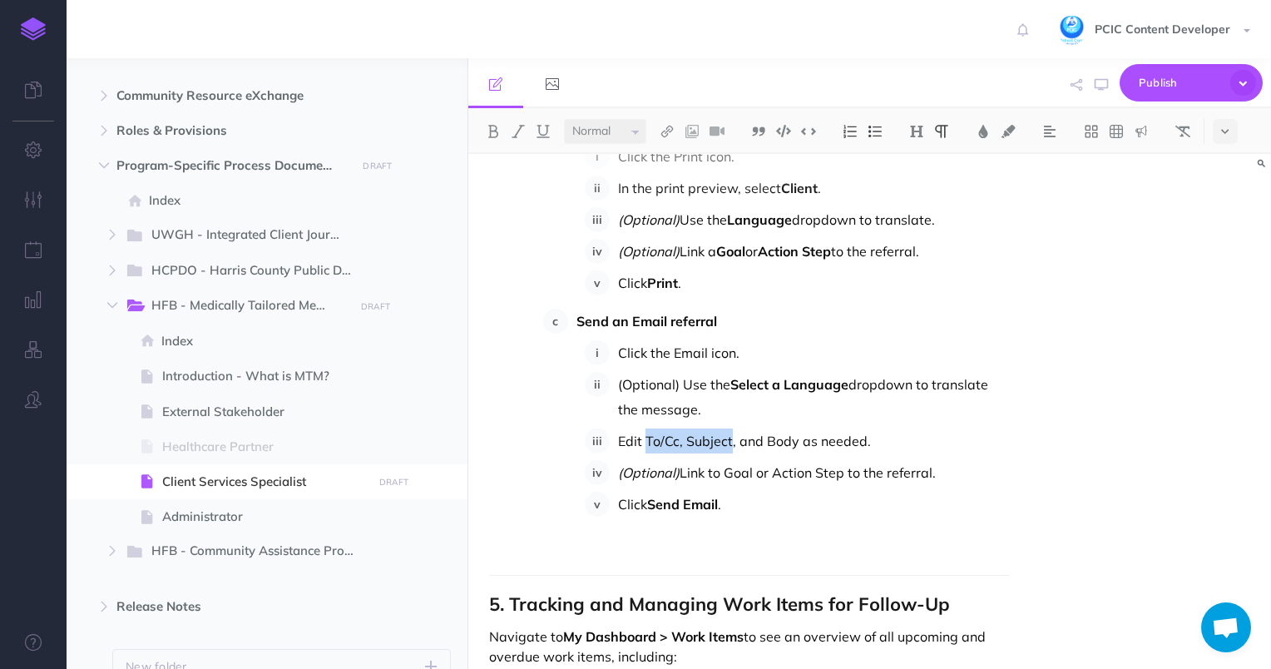
click at [729, 428] on p "Edit To/Cc, Subject, and Body as needed." at bounding box center [814, 440] width 392 height 25
click at [682, 428] on p "Edit To/Cc, Subject, and Body as needed." at bounding box center [814, 440] width 392 height 25
click at [677, 428] on p "Edit To/Cc, Subject, and Body as needed." at bounding box center [814, 440] width 392 height 25
click at [704, 428] on p "Edit To/Cc , Subject, and Body as needed." at bounding box center [814, 440] width 392 height 25
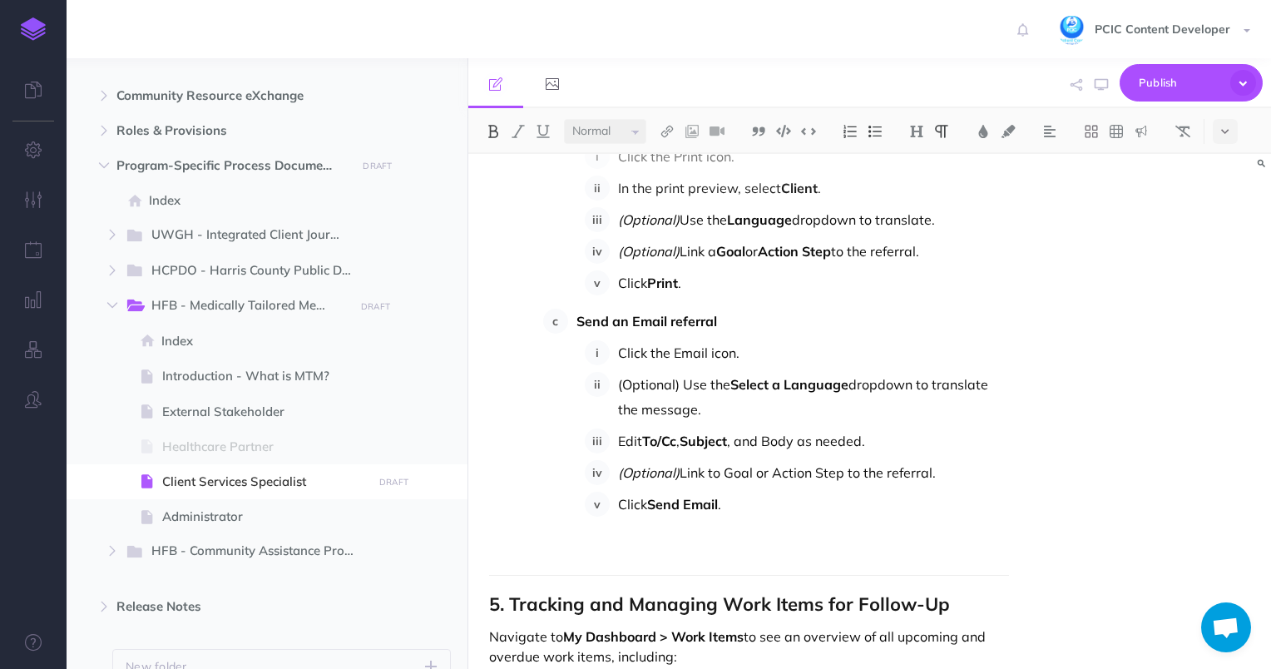
click at [776, 428] on p "Edit To/Cc , Subject , and Body as needed." at bounding box center [814, 440] width 392 height 25
click at [871, 372] on p "(Optional) Use the Select a Language dropdown to translate the message." at bounding box center [814, 397] width 392 height 50
click at [737, 460] on p "(Optional) Link to Goal or Action Step to the referral." at bounding box center [814, 472] width 392 height 25
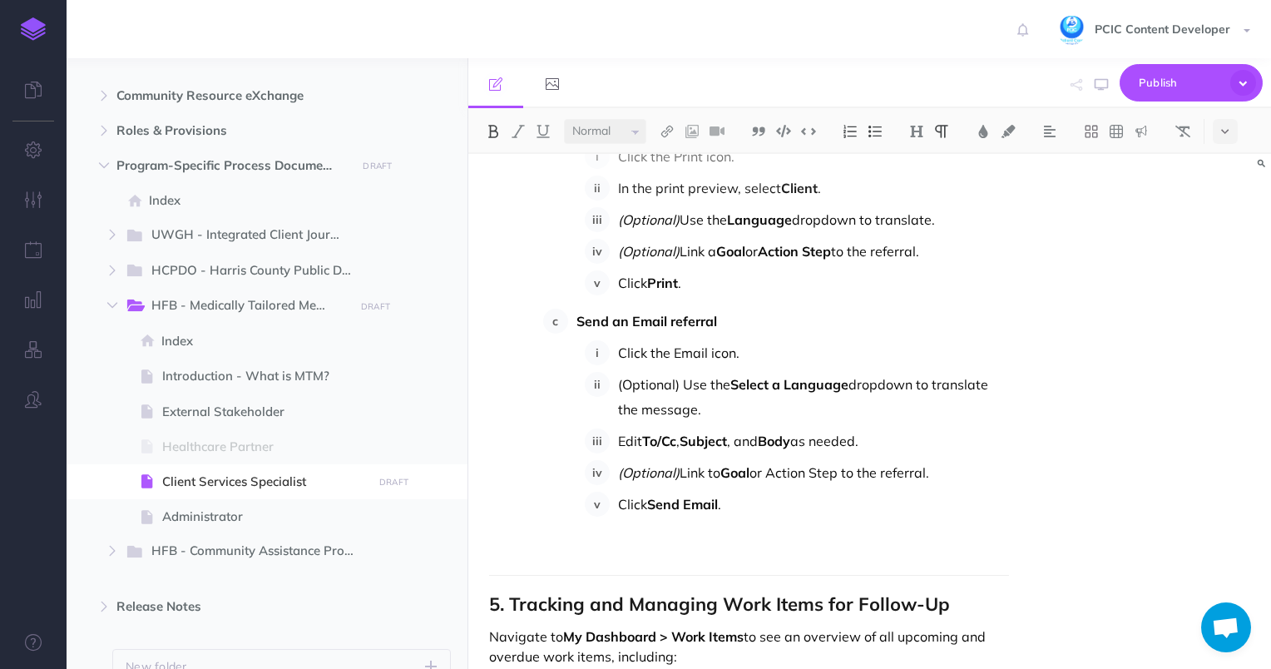
click at [715, 460] on p "(Optional) Link to Goal or Action Step to the referral." at bounding box center [814, 472] width 392 height 25
click at [707, 460] on p "(Optional) Link to Goal or Action Step to the referral." at bounding box center [814, 472] width 392 height 25
click at [716, 460] on p "(Optional) Link to Goal or Action Step to the referral." at bounding box center [814, 472] width 392 height 25
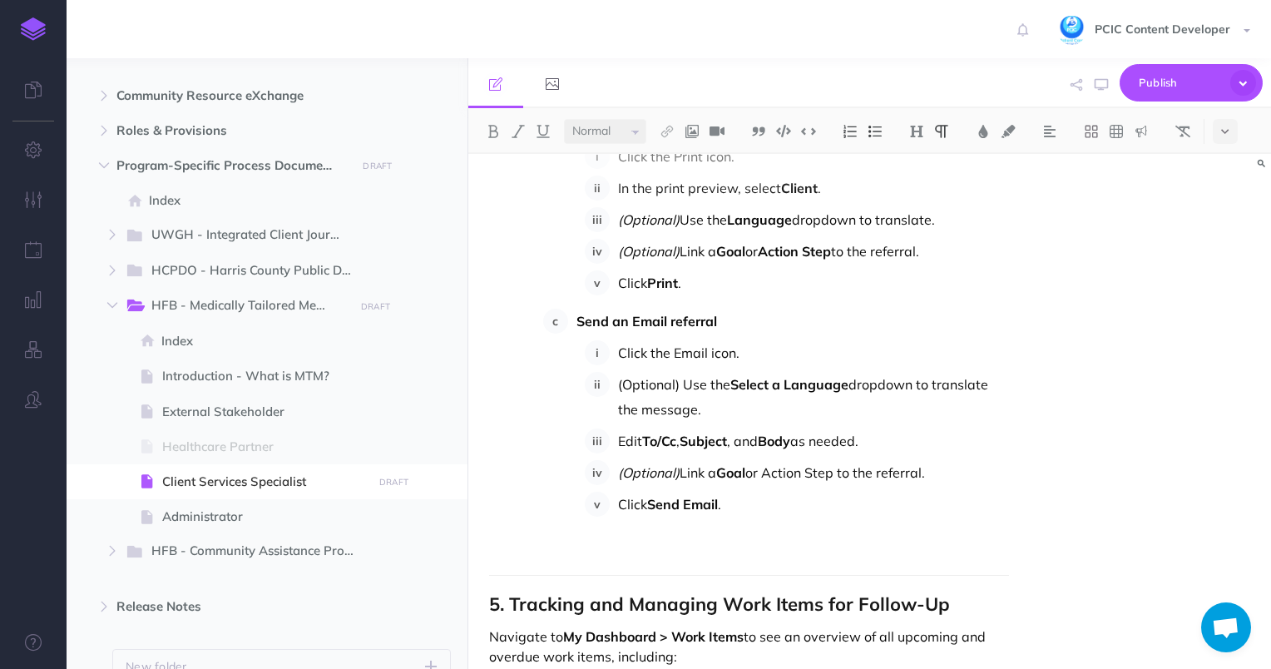
click at [785, 460] on p "(Optional) Link a Goal or Action Step to the referral." at bounding box center [814, 472] width 392 height 25
click at [837, 460] on p "(Optional) Link a Goal or Action Step to the referral." at bounding box center [814, 472] width 392 height 25
click at [904, 460] on p "(Optional) Link a Goal or Action Step to the referral." at bounding box center [814, 472] width 392 height 25
click at [896, 492] on p "Click Send Email ." at bounding box center [814, 504] width 392 height 25
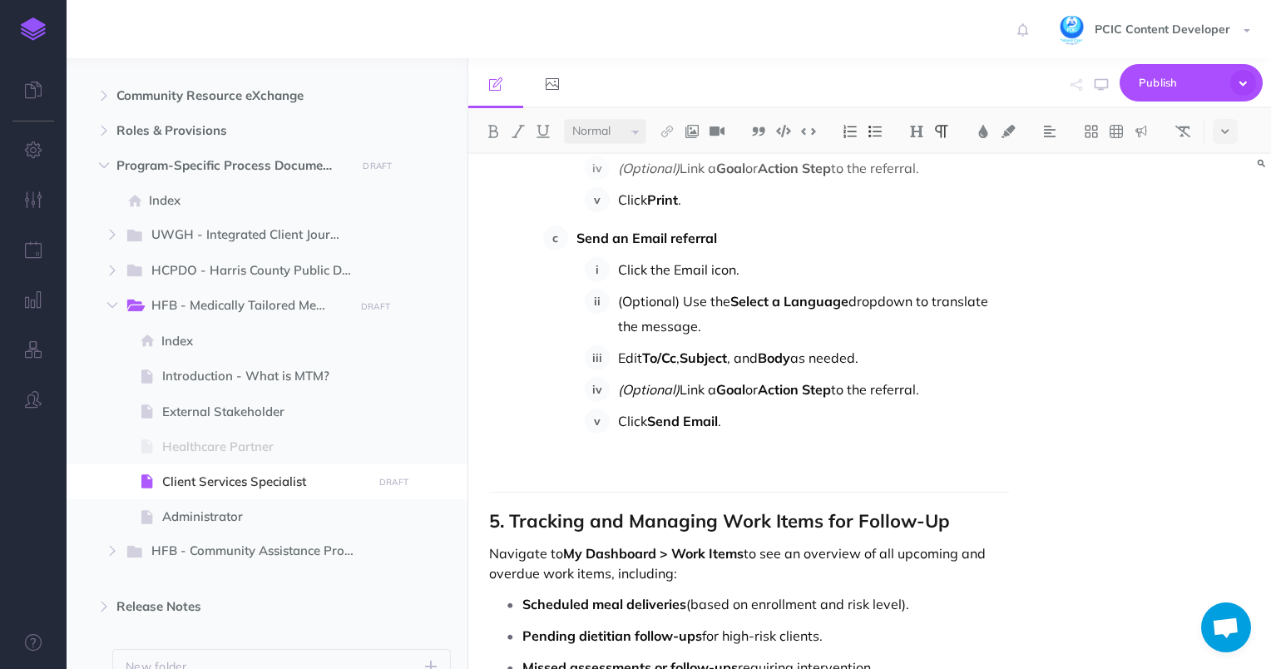
scroll to position [16503, 0]
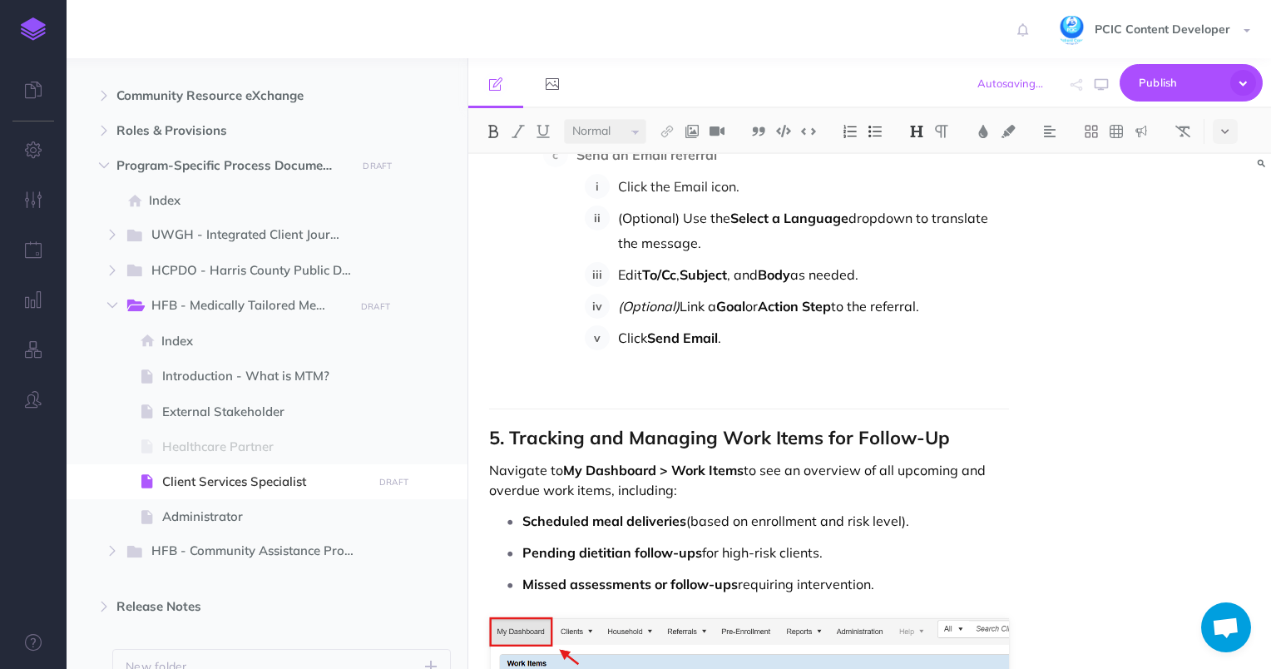
click at [689, 426] on strong "5. Tracking and Managing Work Items for Follow-Up" at bounding box center [719, 437] width 461 height 23
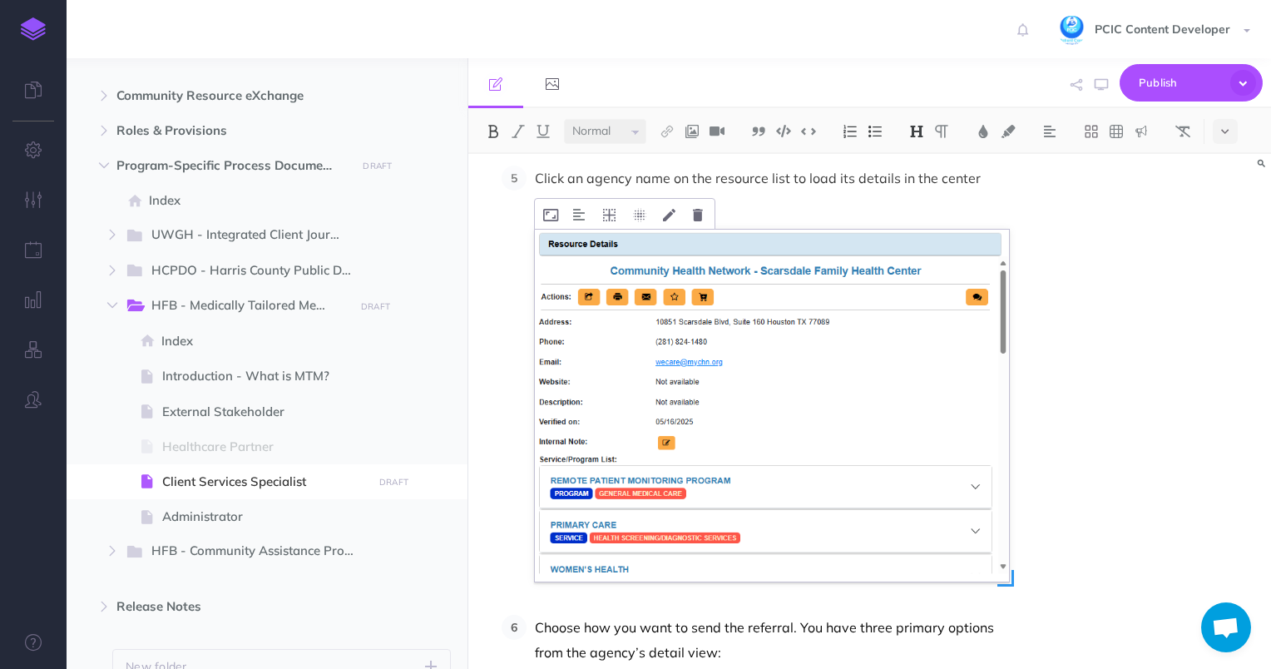
scroll to position [15339, 0]
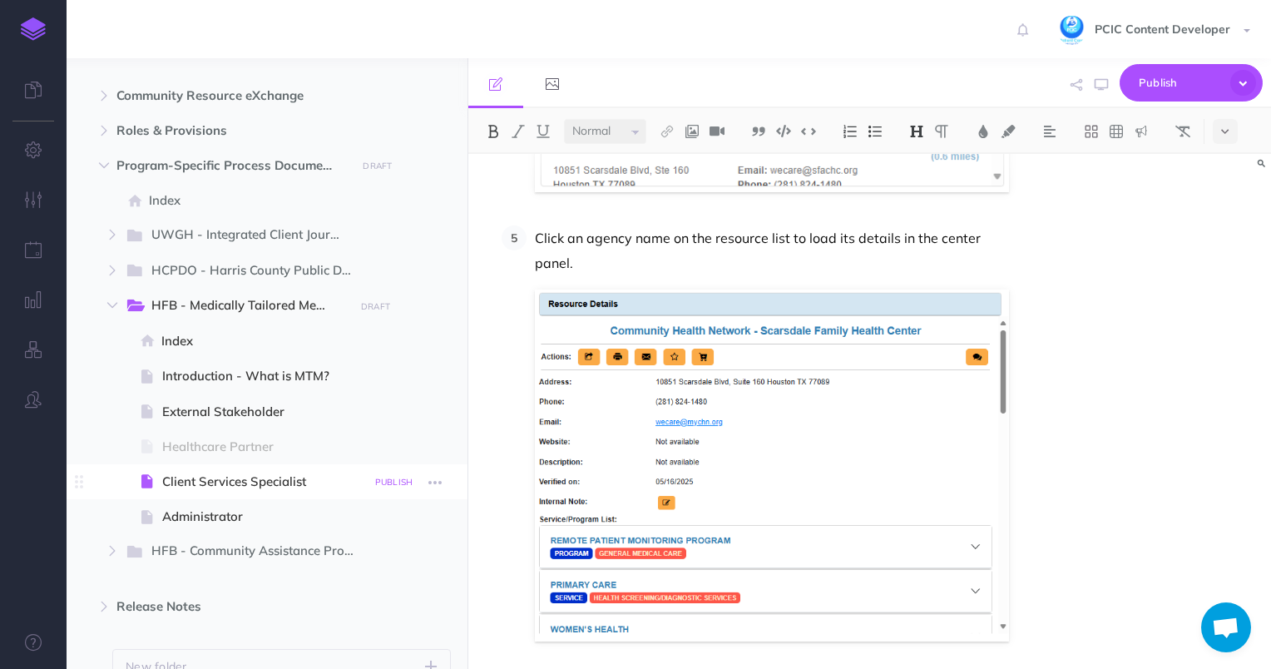
click at [387, 478] on small "PUBLISH" at bounding box center [394, 482] width 38 height 11
click at [323, 556] on textarea at bounding box center [308, 566] width 195 height 71
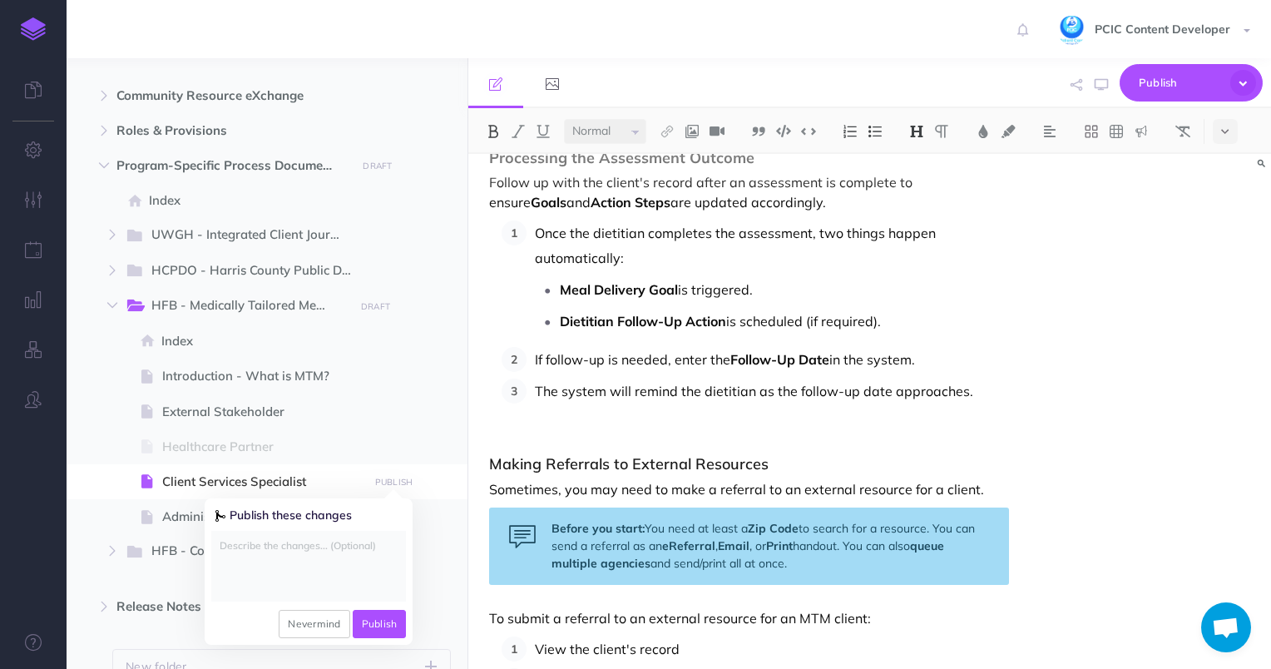
scroll to position [14091, 0]
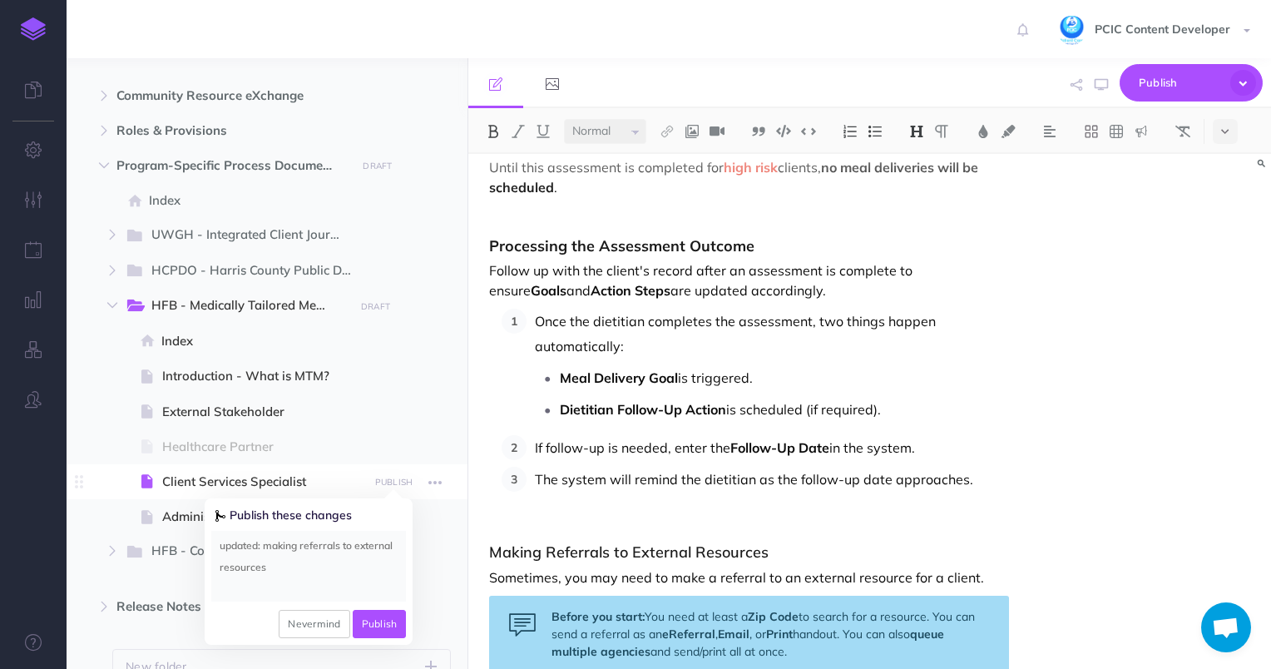
click at [220, 546] on textarea "updated: making referrals to external resources" at bounding box center [308, 566] width 195 height 71
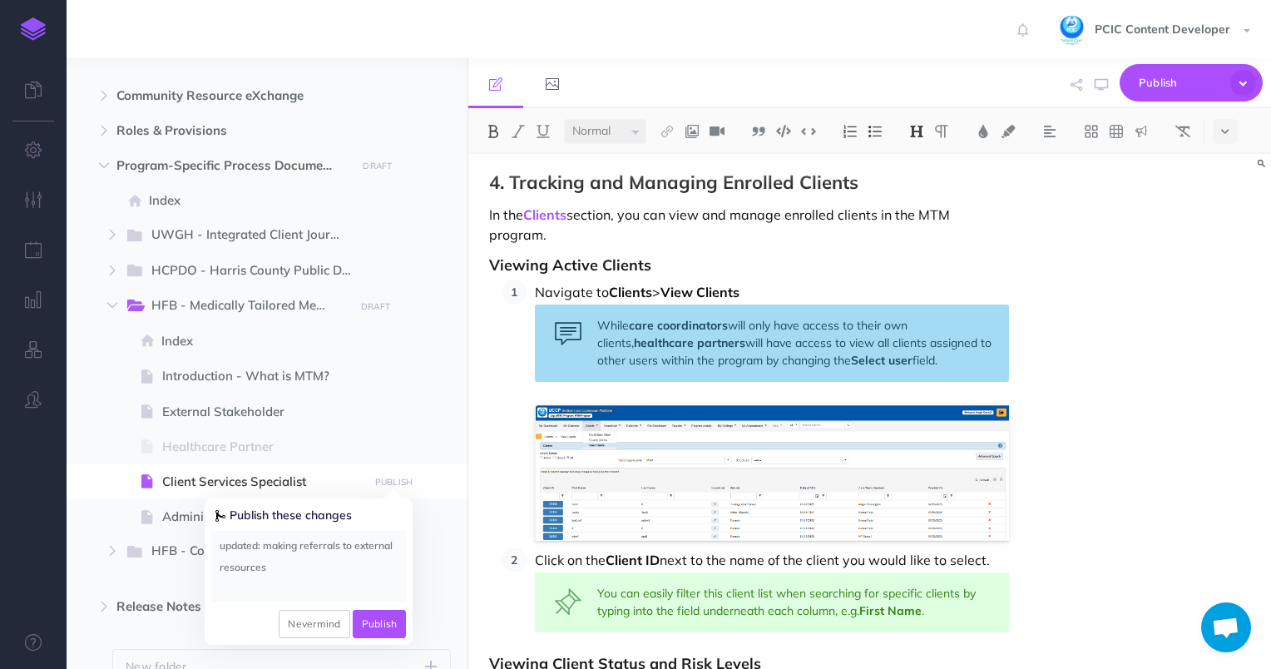
scroll to position [11844, 0]
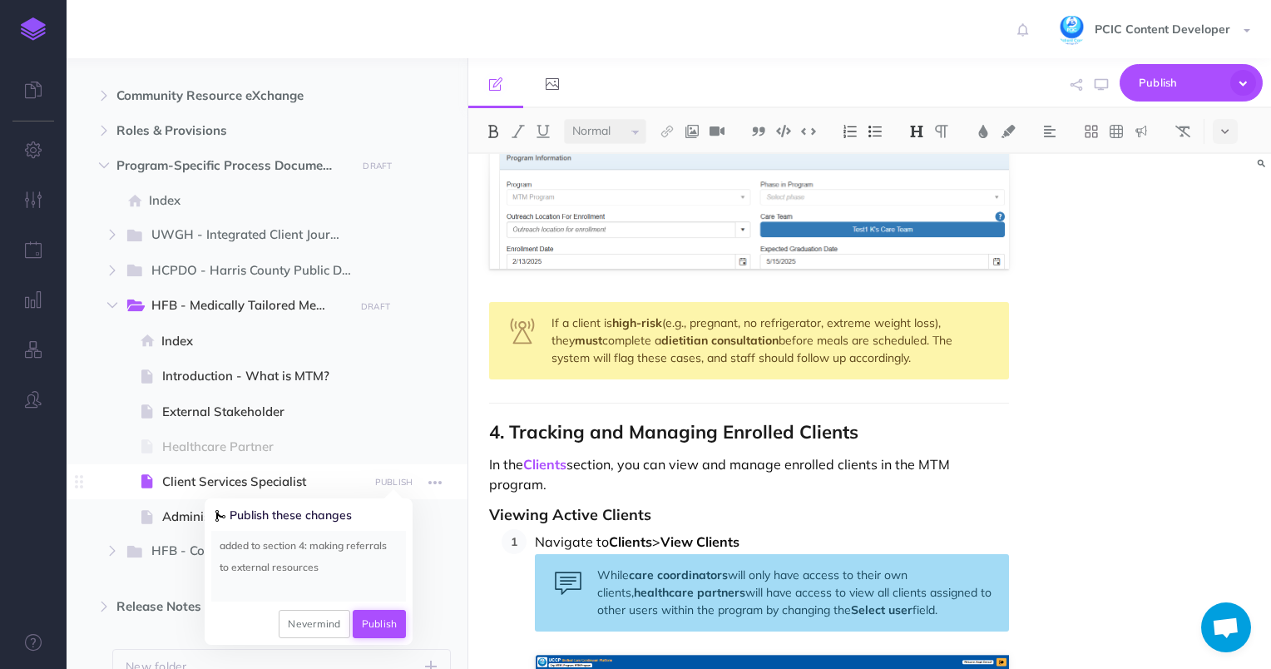
type textarea "added to section 4: making referrals to external resources"
click at [386, 623] on button "Publish" at bounding box center [380, 624] width 54 height 28
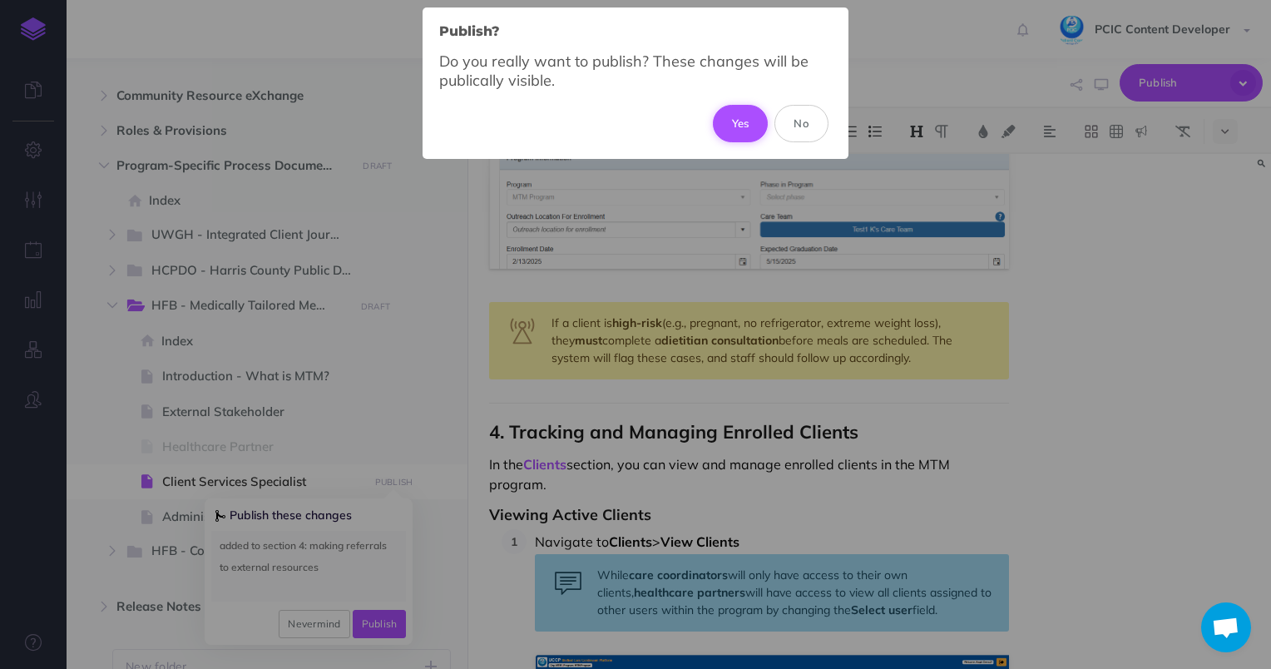
click at [725, 116] on button "Yes" at bounding box center [741, 123] width 56 height 37
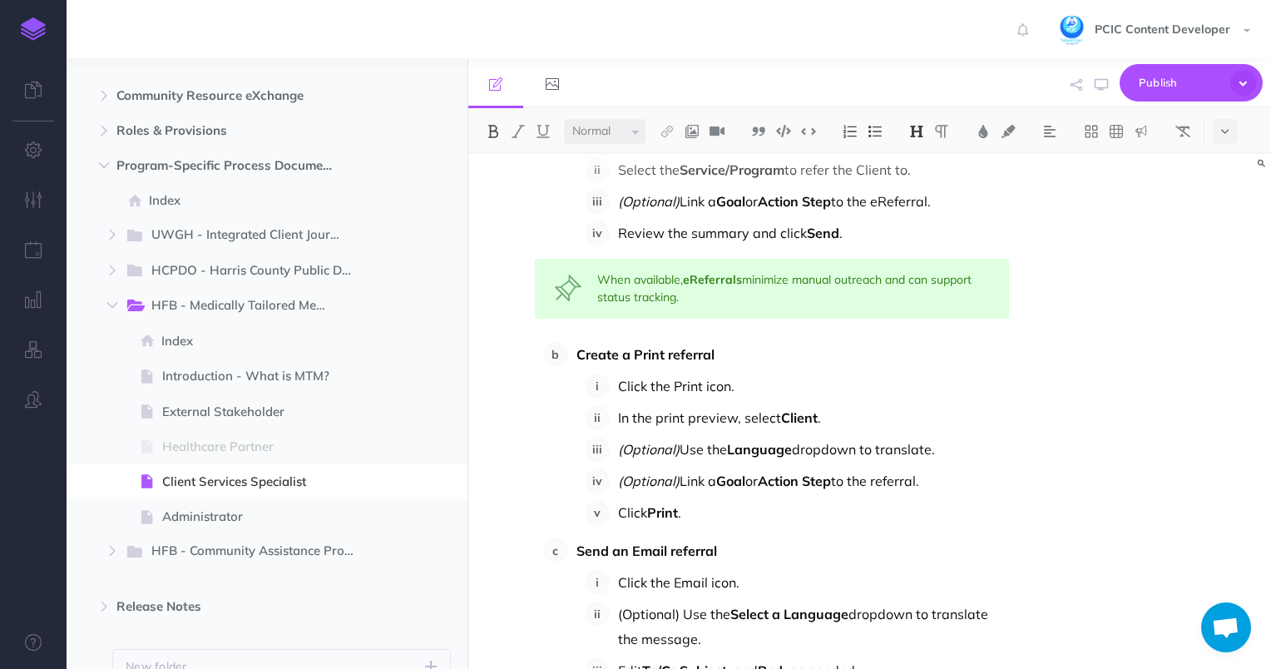
scroll to position [16206, 0]
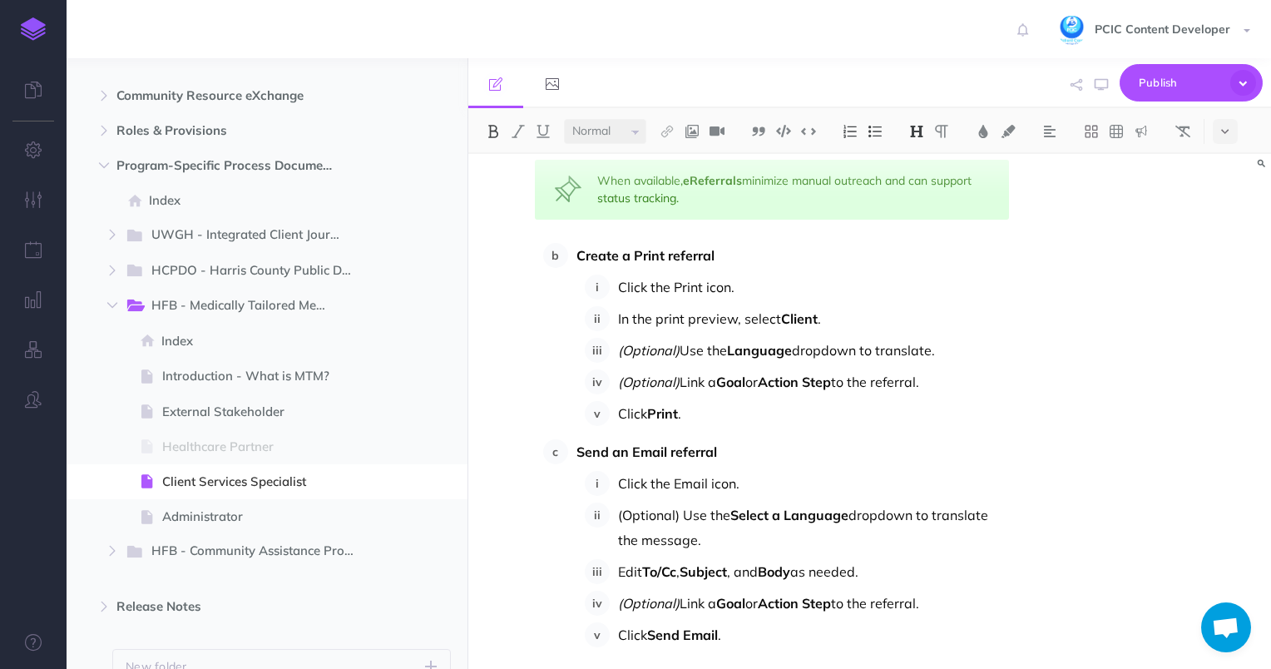
click at [697, 275] on p "Click the Print icon." at bounding box center [814, 287] width 392 height 25
click at [1071, 488] on div "Client Services Specialist Workflow Guide – Houston Food Bank Medically Tailore…" at bounding box center [869, 411] width 803 height 515
click at [764, 275] on p "Click the Print icon." at bounding box center [814, 287] width 392 height 25
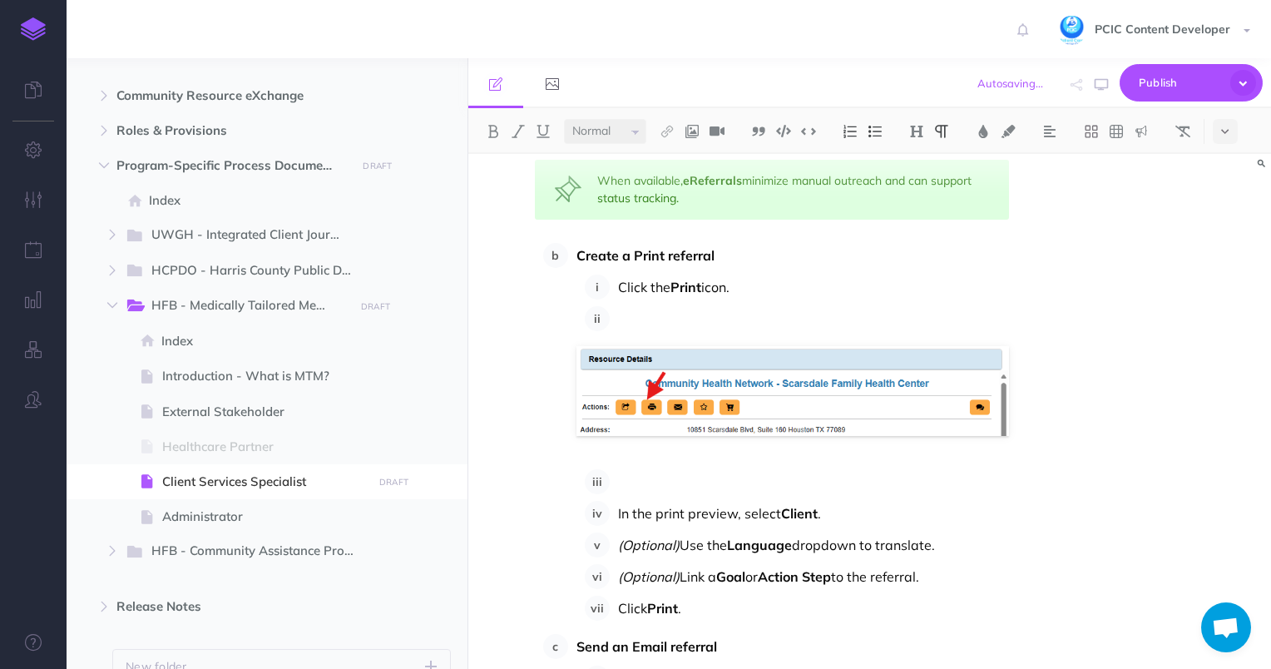
click at [681, 275] on p "Click the Print icon." at bounding box center [814, 287] width 392 height 25
click at [661, 306] on p at bounding box center [814, 318] width 392 height 25
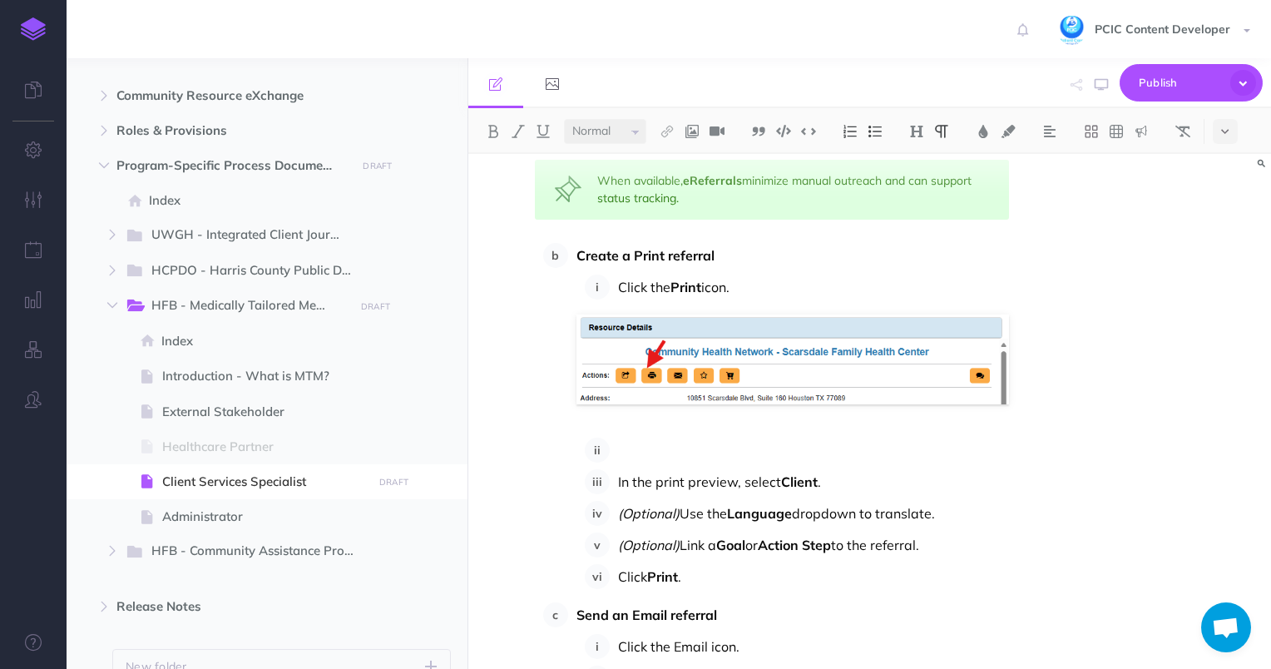
click at [641, 438] on p at bounding box center [814, 450] width 392 height 25
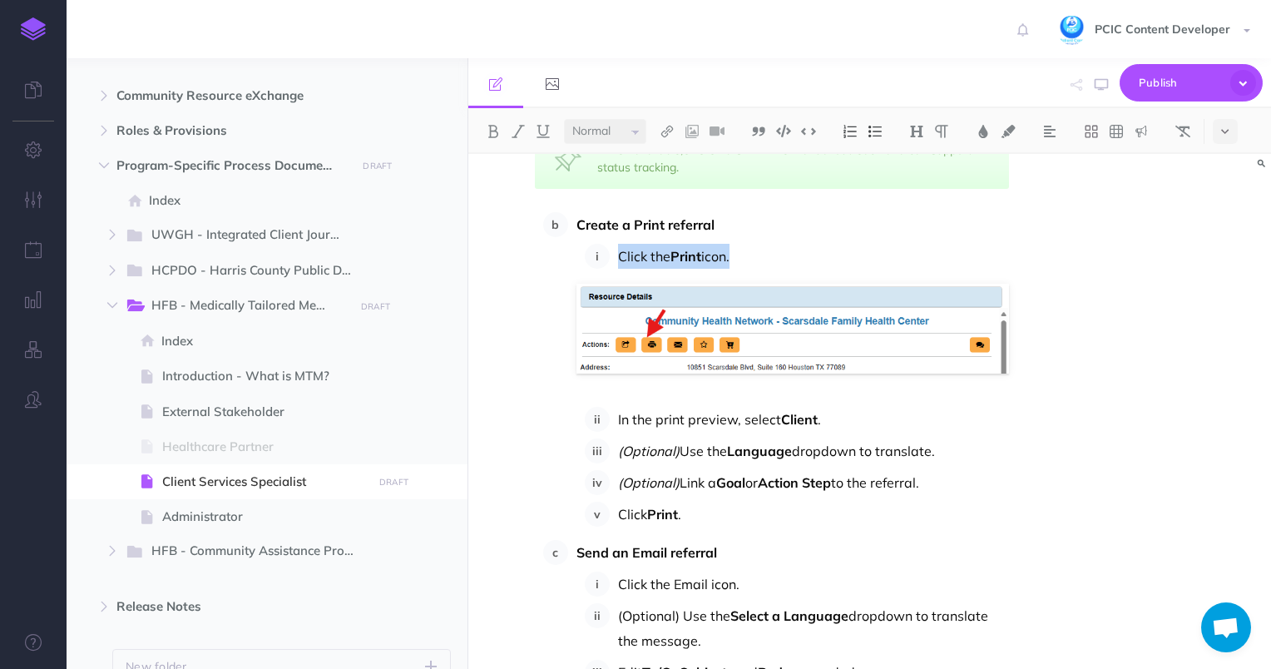
scroll to position [16290, 0]
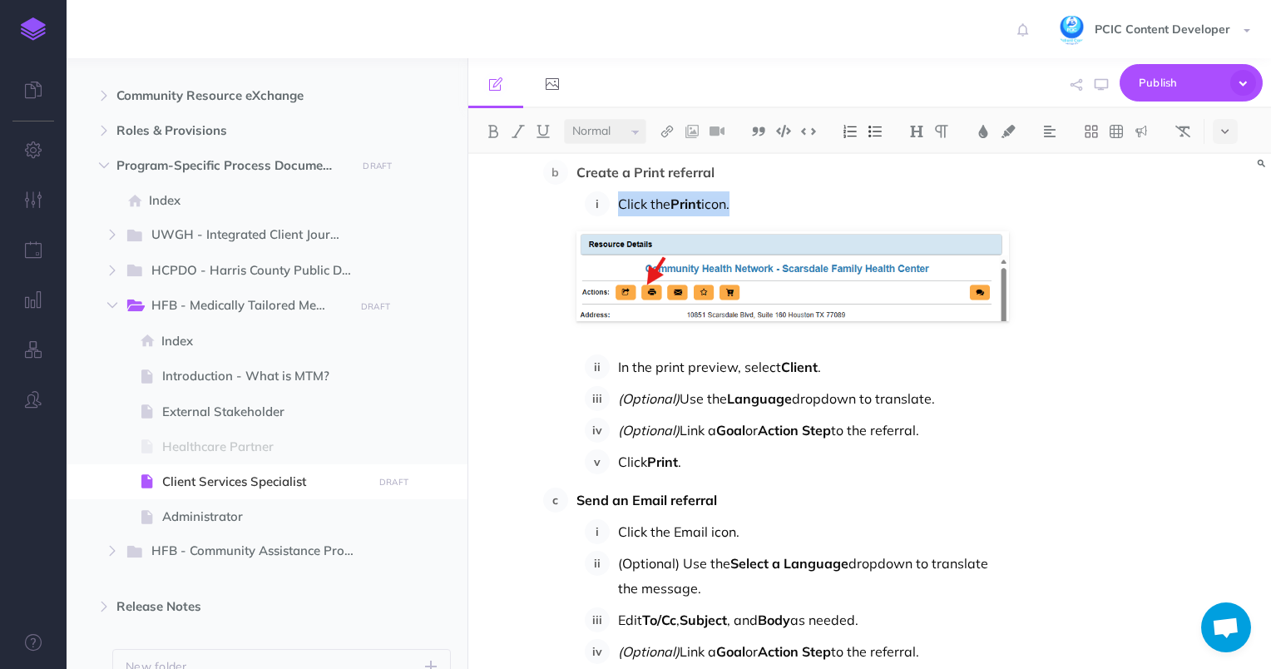
click at [1129, 399] on div "Client Services Specialist Workflow Guide – Houston Food Bank Medically Tailore…" at bounding box center [869, 411] width 803 height 515
click at [914, 449] on p "Click Print ." at bounding box center [814, 461] width 392 height 25
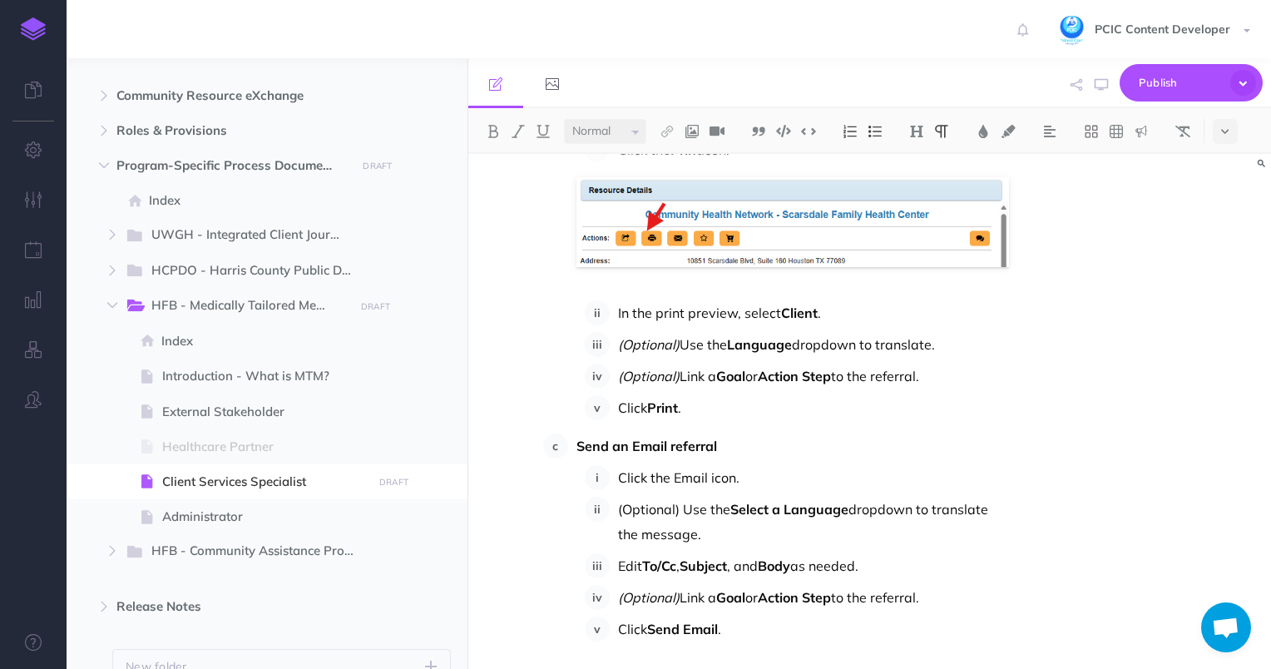
scroll to position [16373, 0]
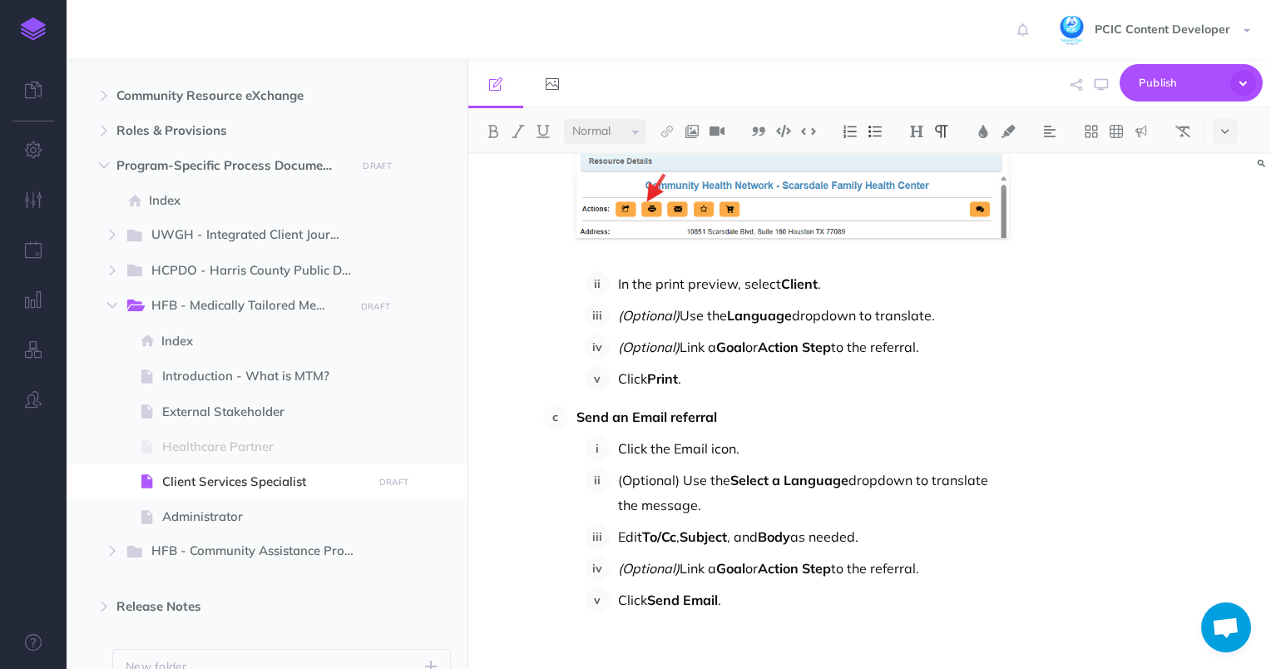
click at [751, 436] on p "Click the Email icon." at bounding box center [814, 448] width 392 height 25
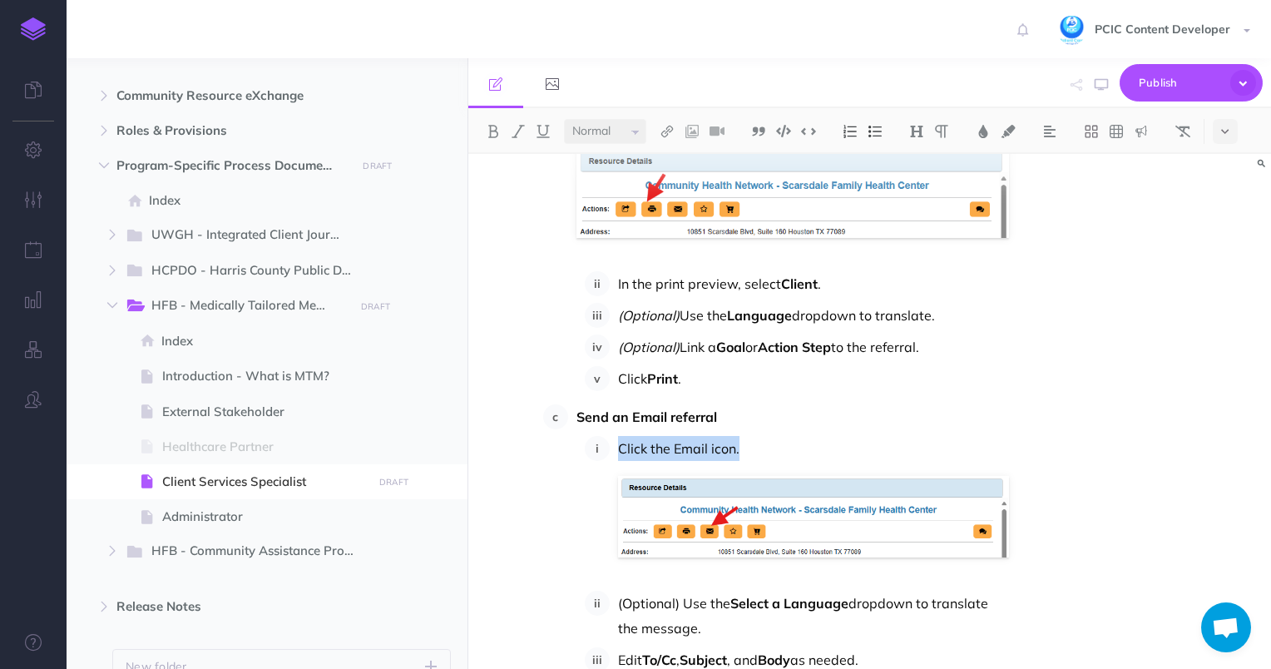
scroll to position [16539, 0]
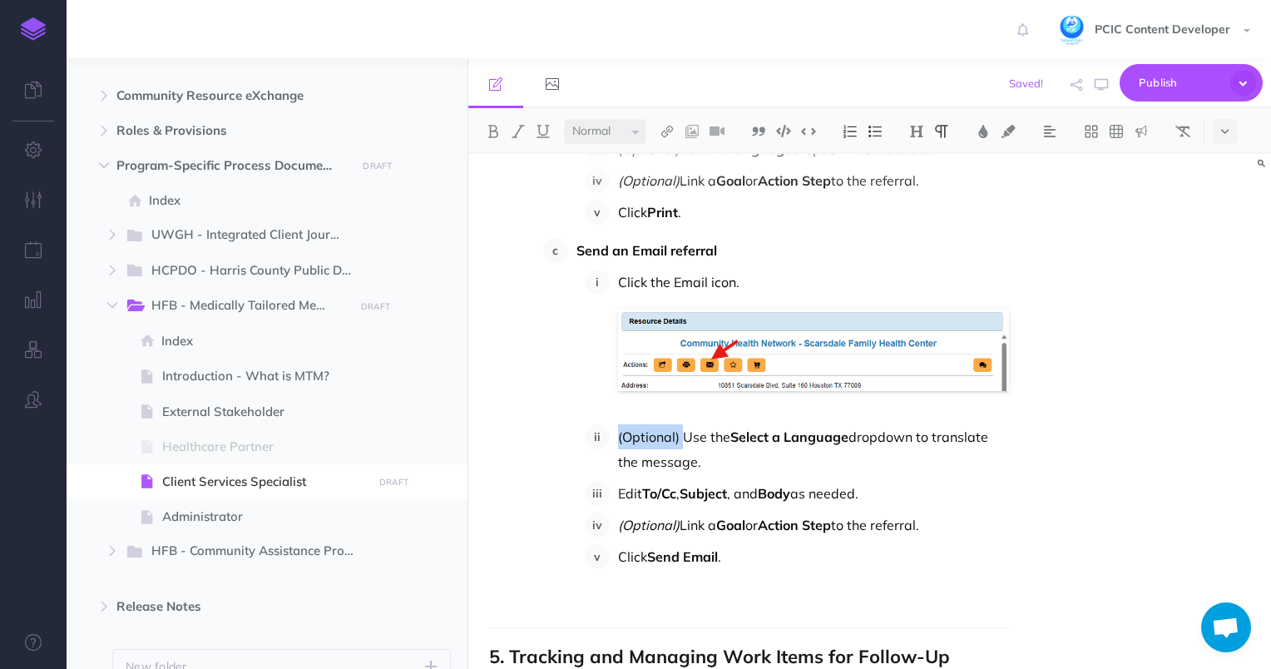
drag, startPoint x: 681, startPoint y: 409, endPoint x: 619, endPoint y: 413, distance: 61.7
click at [619, 424] on p "(Optional) Use the Select a Language dropdown to translate the message." at bounding box center [814, 449] width 392 height 50
click at [814, 480] on ol "Click the Email icon. (Optional) Use the Select a Language dropdown to translat…" at bounding box center [797, 420] width 425 height 300
click at [622, 589] on p at bounding box center [749, 599] width 521 height 20
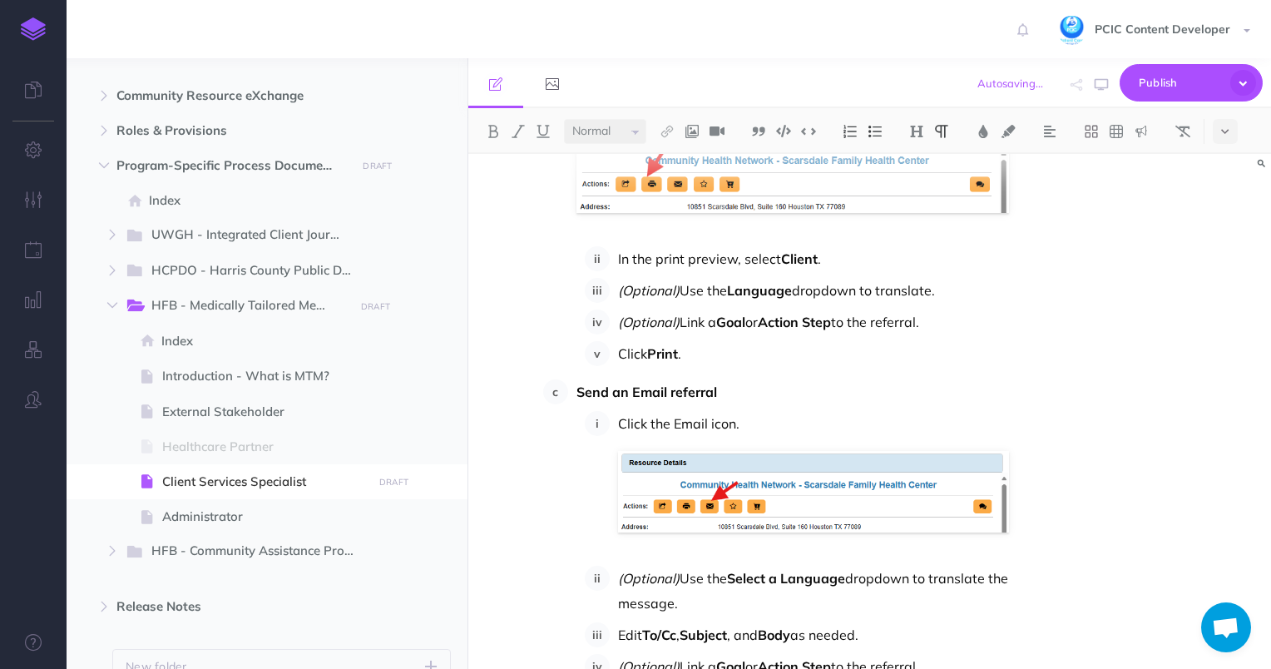
scroll to position [16373, 0]
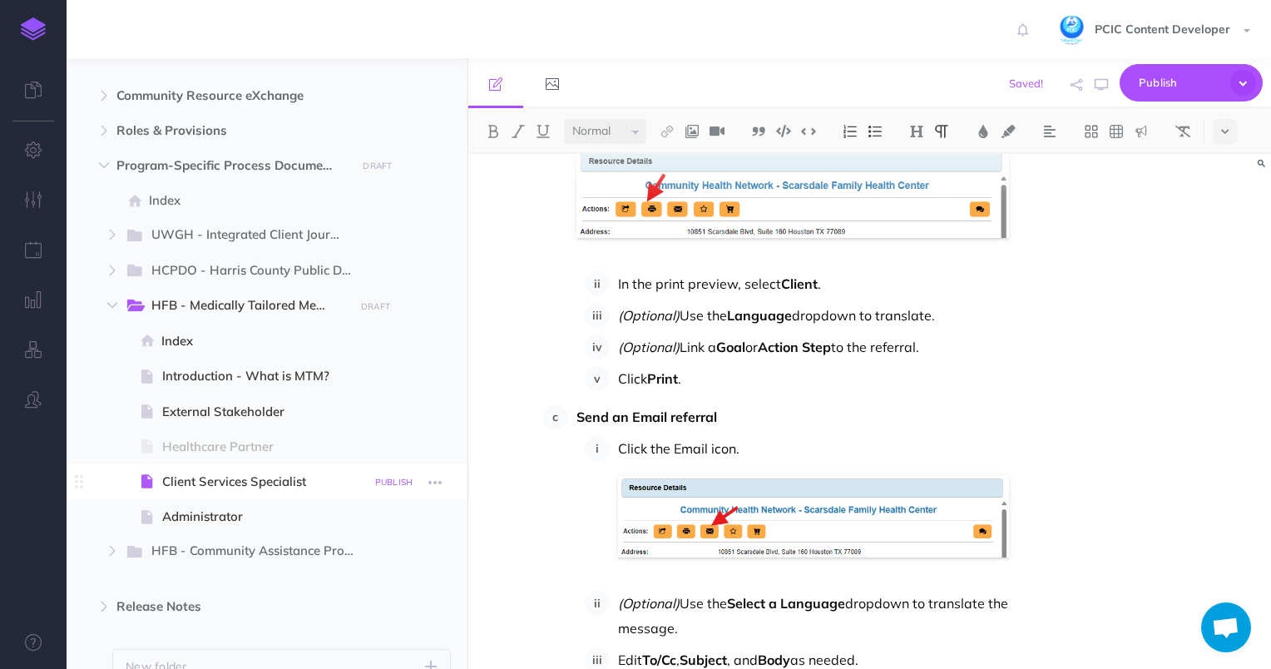
click at [385, 479] on small "PUBLISH" at bounding box center [394, 482] width 38 height 11
click at [305, 571] on textarea at bounding box center [308, 566] width 195 height 71
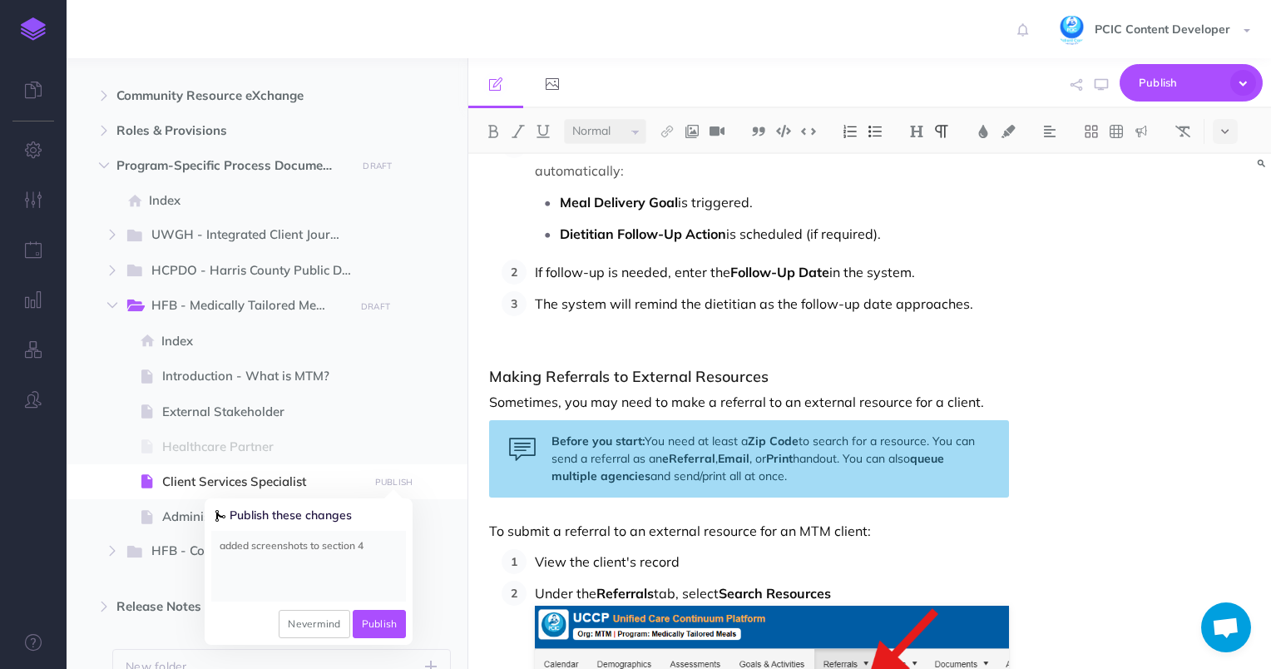
scroll to position [14293, 0]
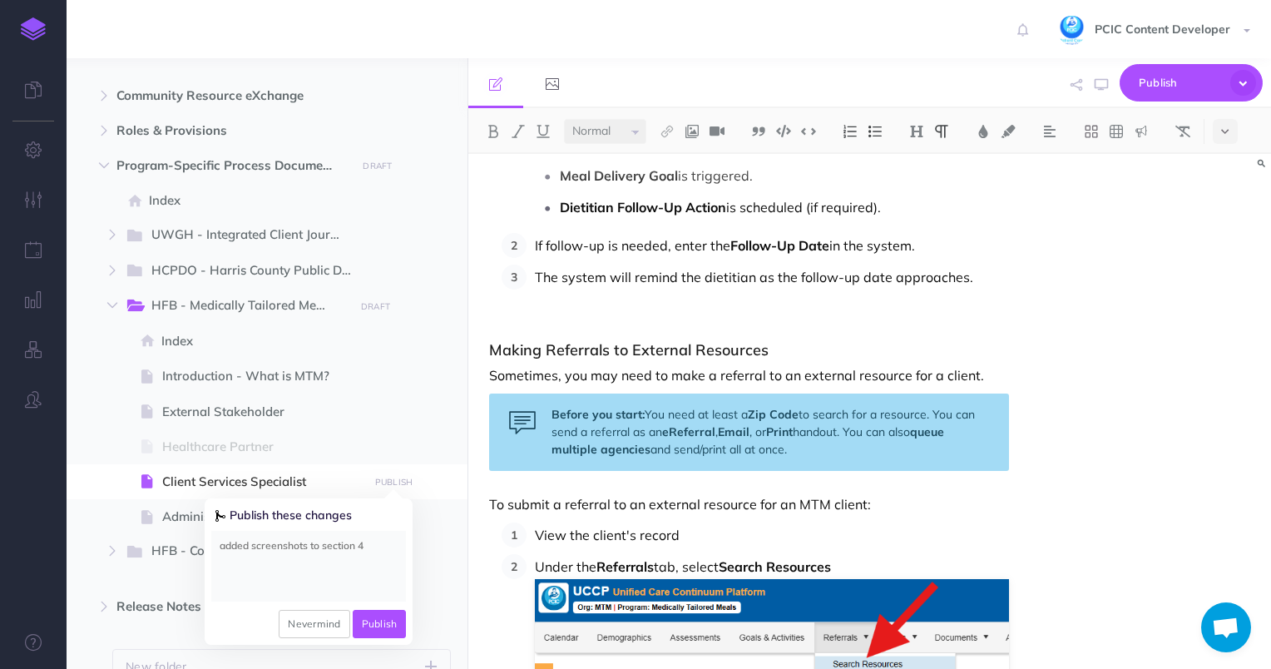
click at [606, 342] on h3 "Making Referrals to External Resources" at bounding box center [749, 350] width 521 height 17
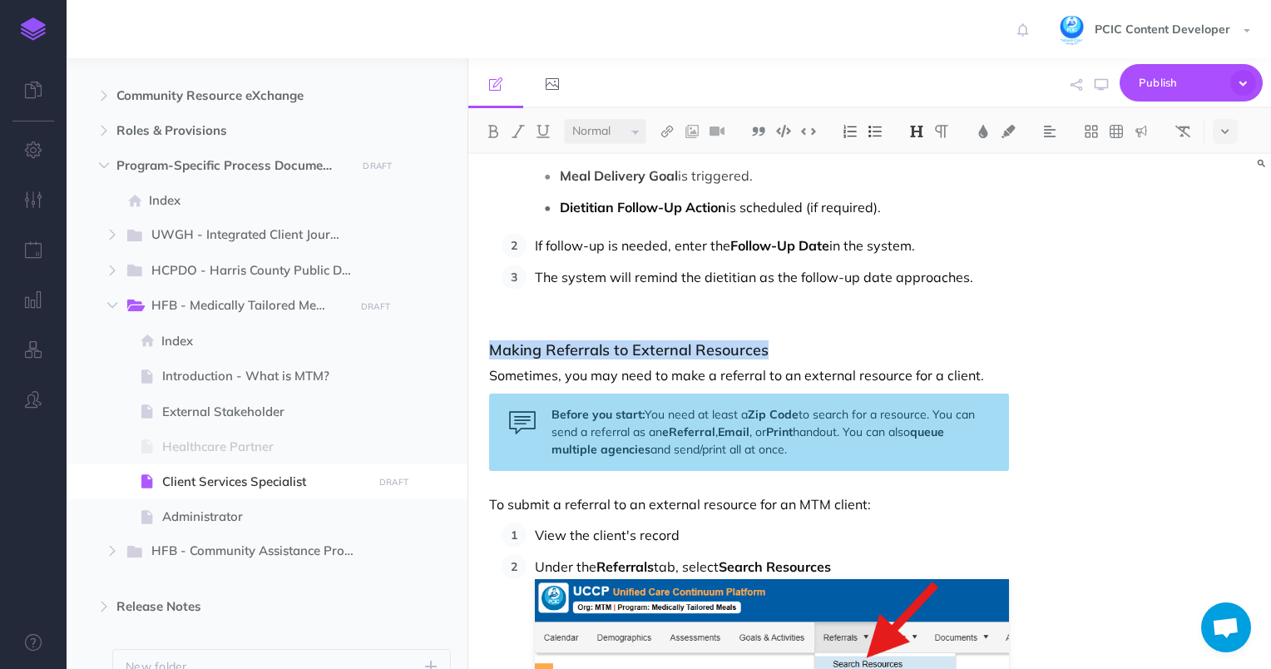
click at [606, 342] on h3 "Making Referrals to External Resources" at bounding box center [749, 350] width 521 height 17
copy h3 "Making Referrals to External Resources"
click at [389, 482] on small "DRAFT" at bounding box center [393, 482] width 29 height 11
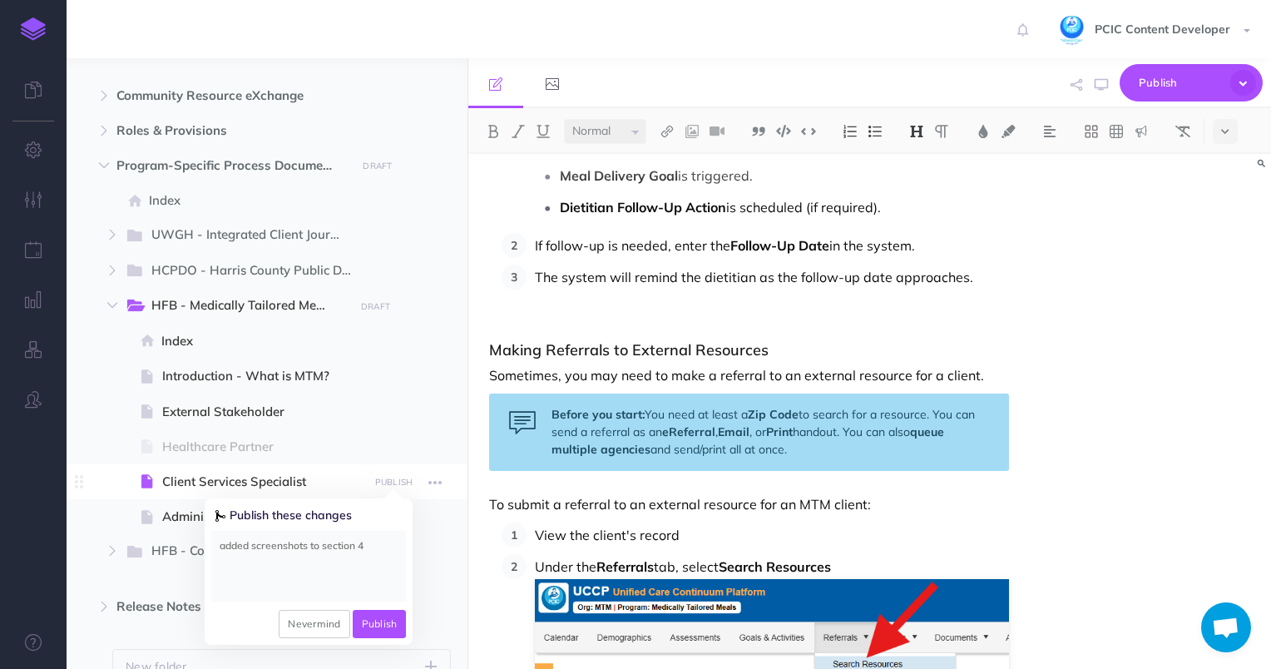
click at [393, 557] on textarea "added screenshots to section 4" at bounding box center [308, 566] width 195 height 71
paste textarea "Making Referrals to External Resources"
type textarea "added screenshots to section 4, "Making Referrals to External Resources ""
click at [380, 626] on button "Publish" at bounding box center [380, 624] width 54 height 28
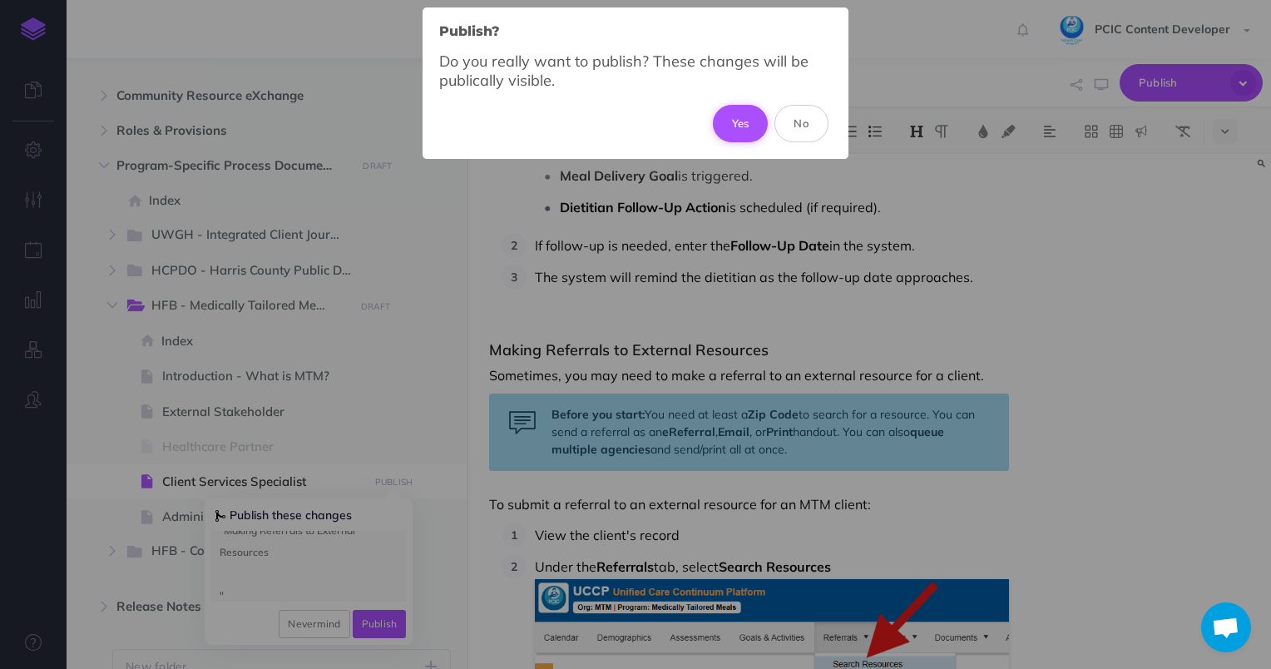
click at [749, 119] on button "Yes" at bounding box center [741, 123] width 56 height 37
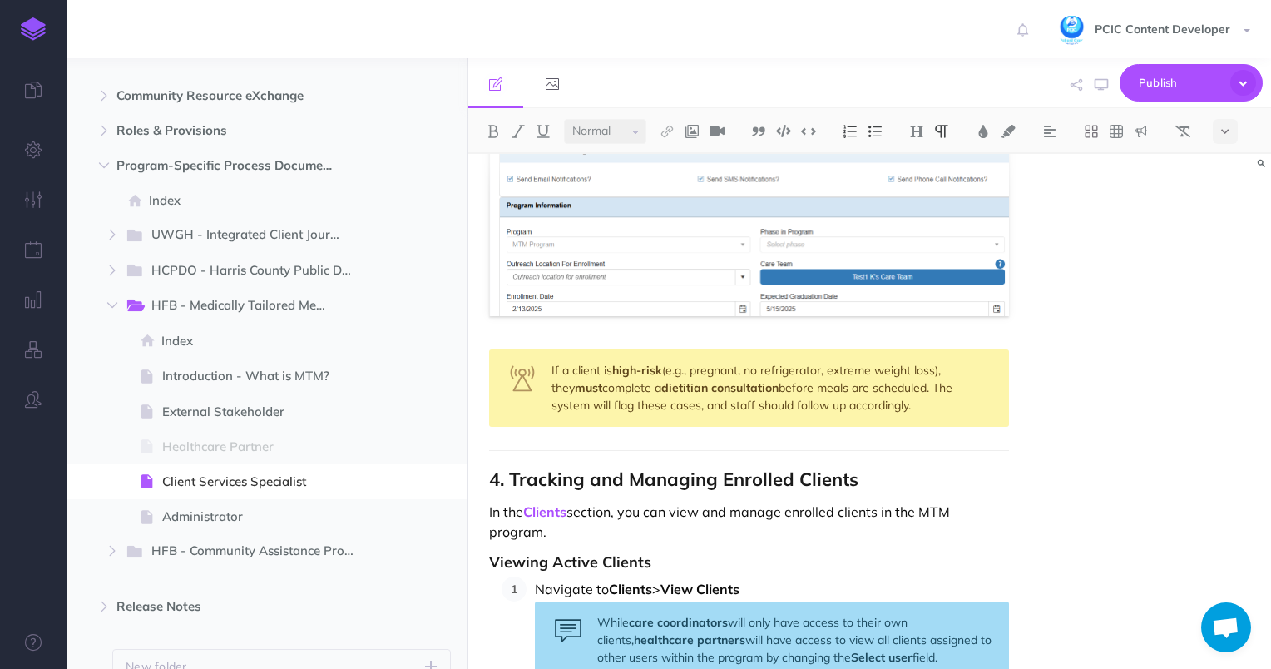
scroll to position [12047, 0]
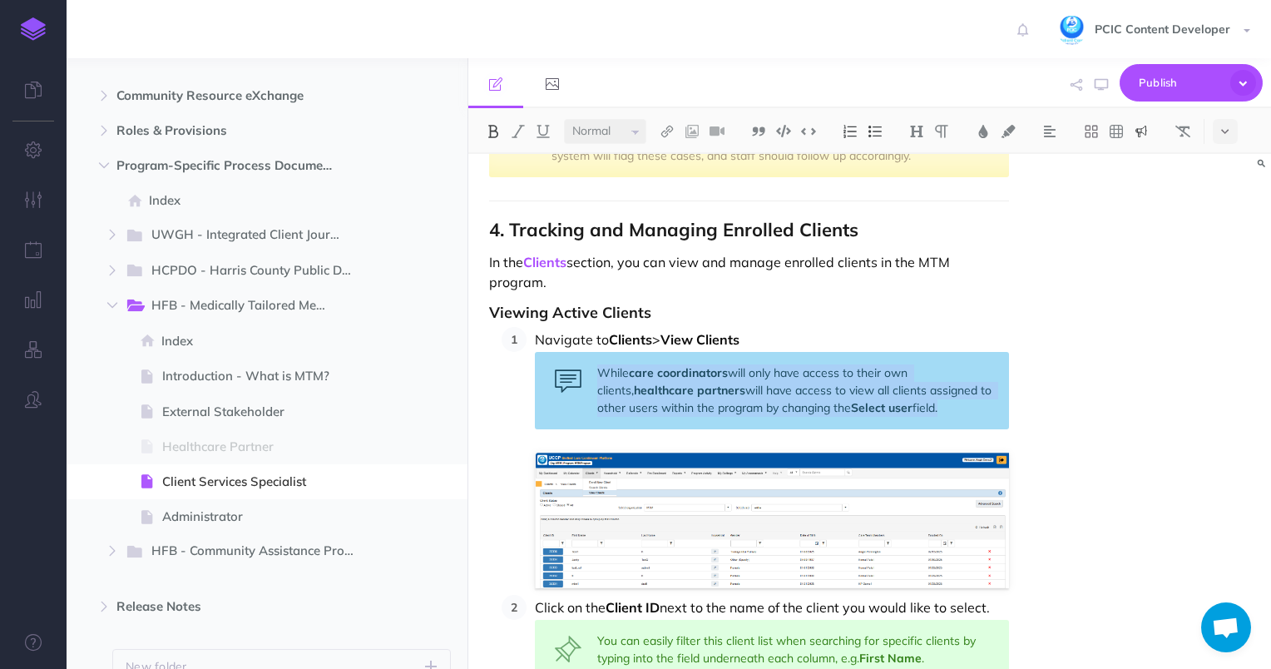
click at [839, 359] on div "While care coordinators will only have access to their own clients, healthcare …" at bounding box center [772, 390] width 475 height 77
click at [940, 373] on div "While care coordinators will only have access to their own clients, healthcare …" at bounding box center [772, 390] width 475 height 77
click at [978, 379] on div "While care coordinators will only have access to their own clients, healthcare …" at bounding box center [772, 390] width 475 height 77
click at [1004, 387] on div "While care coordinators will only have access to their own clients, healthcare …" at bounding box center [772, 390] width 475 height 77
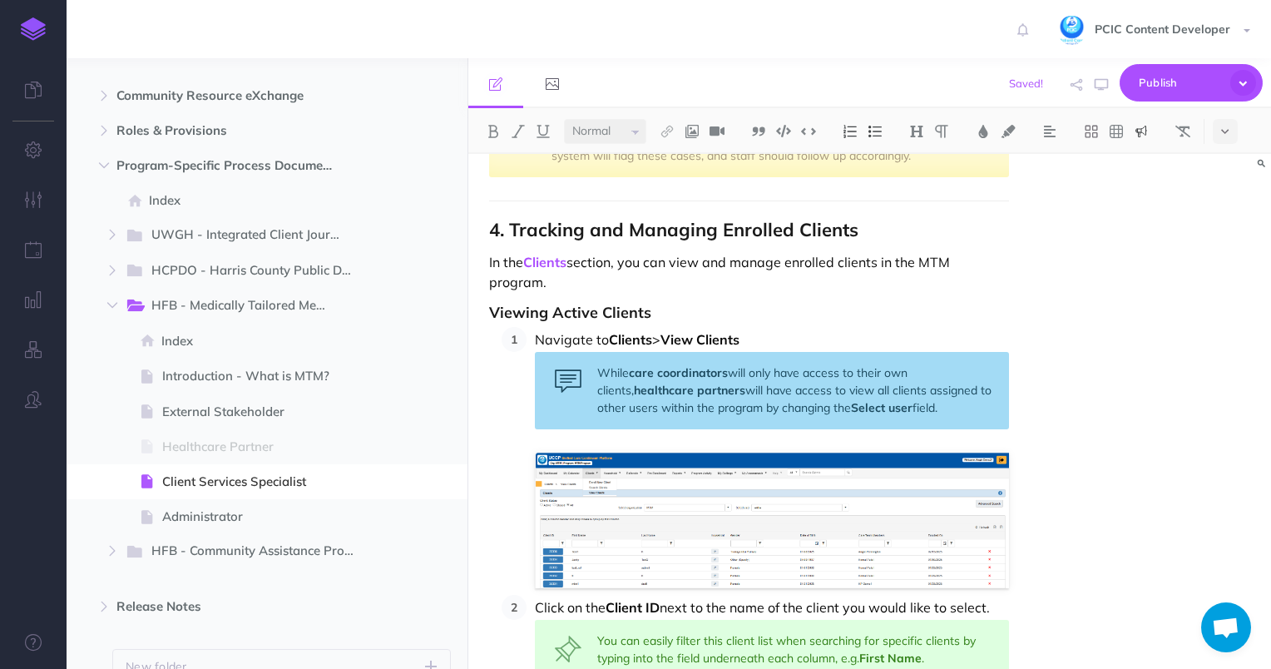
click at [882, 372] on div "While care coordinators will only have access to their own clients, healthcare …" at bounding box center [772, 390] width 475 height 77
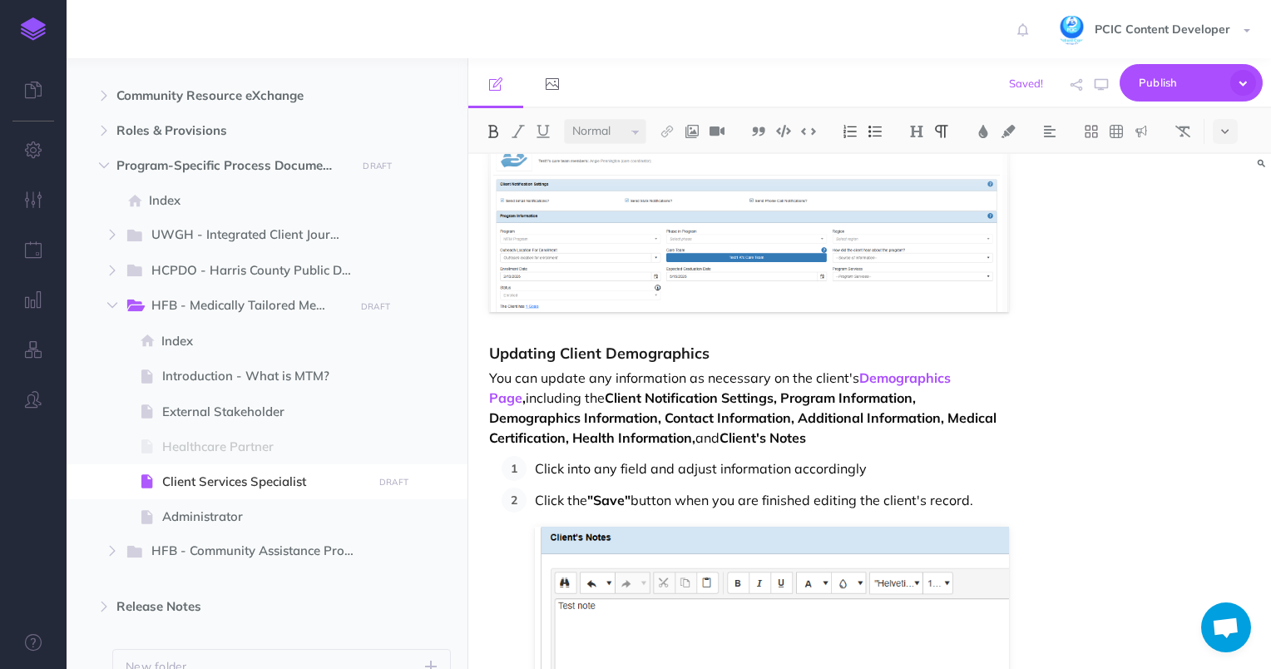
scroll to position [19862, 0]
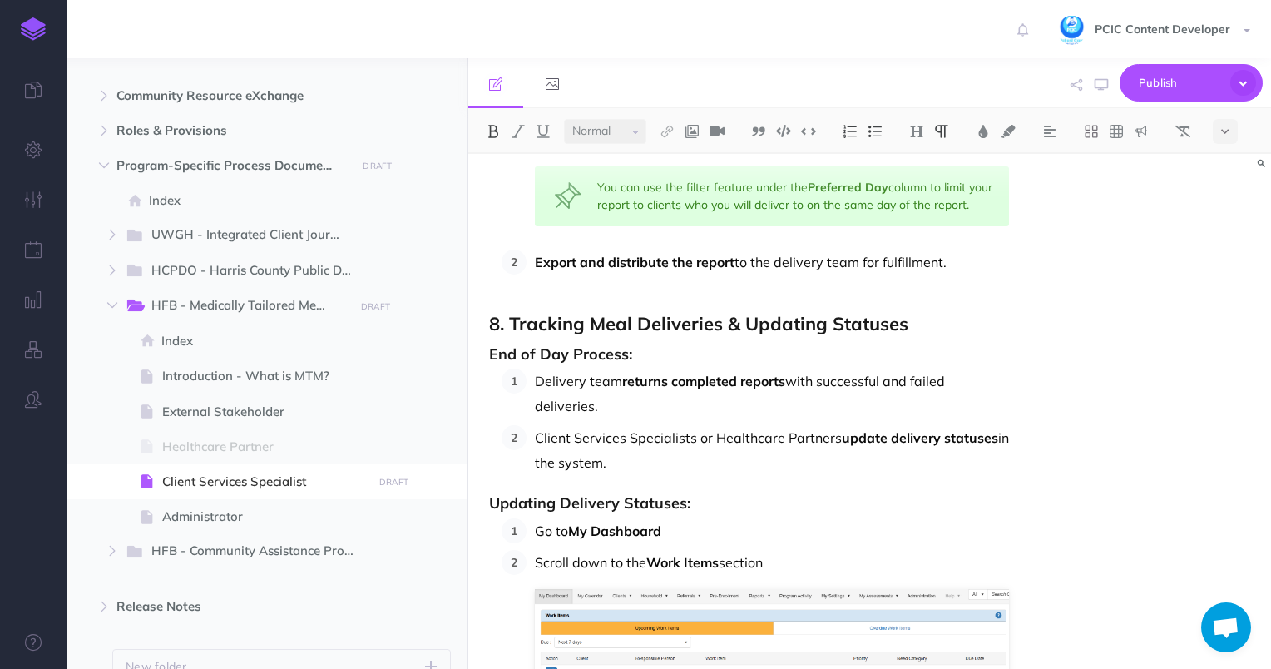
click at [790, 425] on p "Client Services Specialists or Healthcare Partners update delivery statuses in …" at bounding box center [772, 450] width 475 height 50
click at [812, 425] on p "Client Services Specialists or Healthcare Partners update delivery statuses in …" at bounding box center [772, 450] width 475 height 50
drag, startPoint x: 837, startPoint y: 408, endPoint x: 699, endPoint y: 408, distance: 138.1
click at [699, 425] on p "Client Services Specialists or Healthcare Partners update delivery statuses in …" at bounding box center [772, 450] width 475 height 50
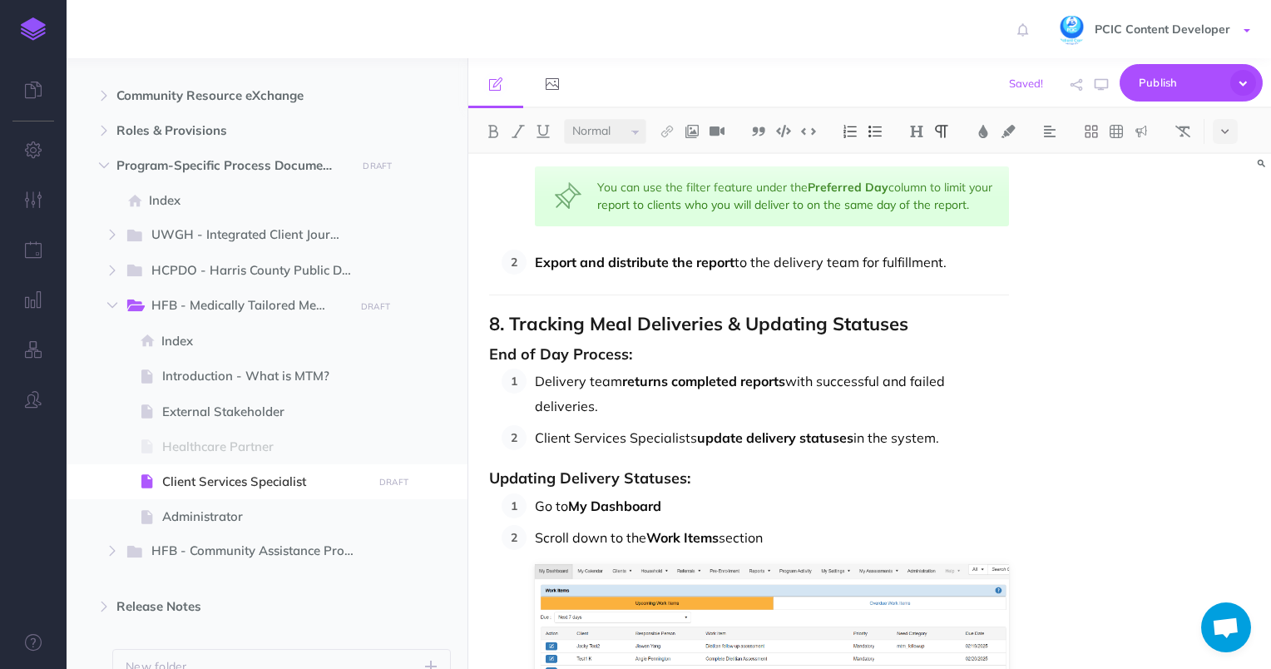
scroll to position [24964, 0]
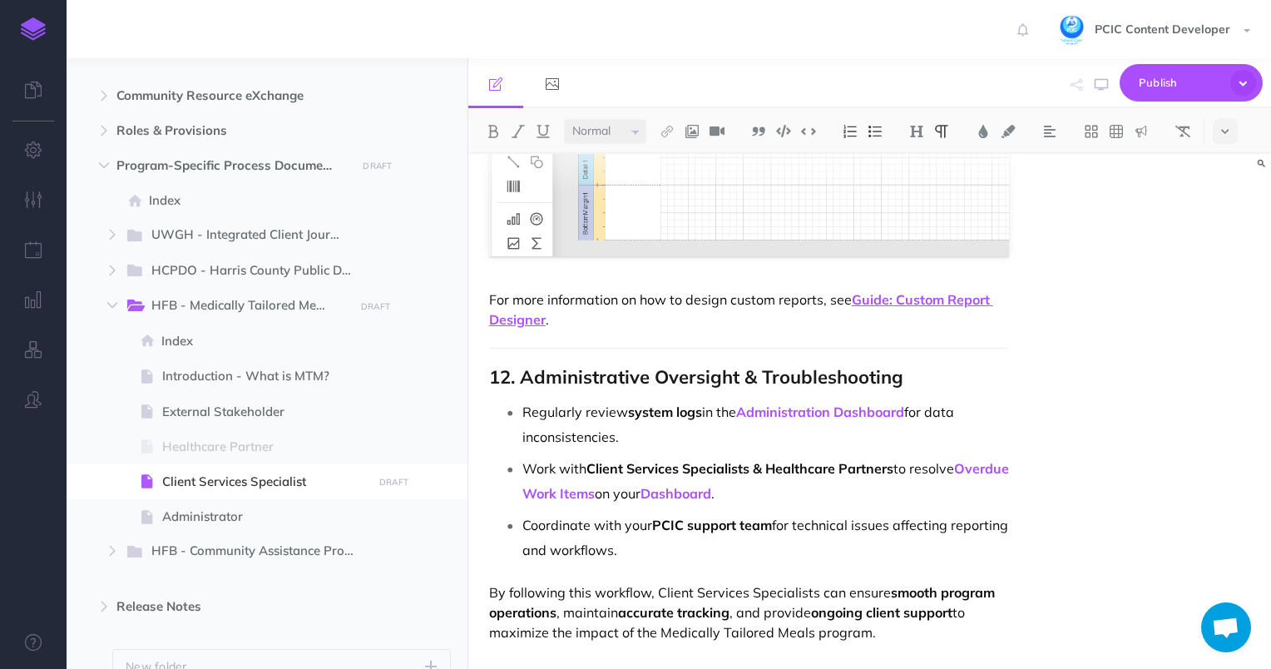
drag, startPoint x: 870, startPoint y: 472, endPoint x: 884, endPoint y: 470, distance: 13.4
click at [870, 472] on p "Work with Client Services Specialists & Healthcare Partners to resolve Overdue …" at bounding box center [766, 481] width 488 height 50
drag, startPoint x: 895, startPoint y: 465, endPoint x: 759, endPoint y: 464, distance: 136.4
click at [759, 464] on p "Work with Client Services Specialists & Healthcare Partners to resolve Overdue …" at bounding box center [766, 481] width 488 height 50
click at [766, 459] on p "Work with Client Services Specialists to resolve Overdue Work Items on your Das…" at bounding box center [766, 481] width 488 height 50
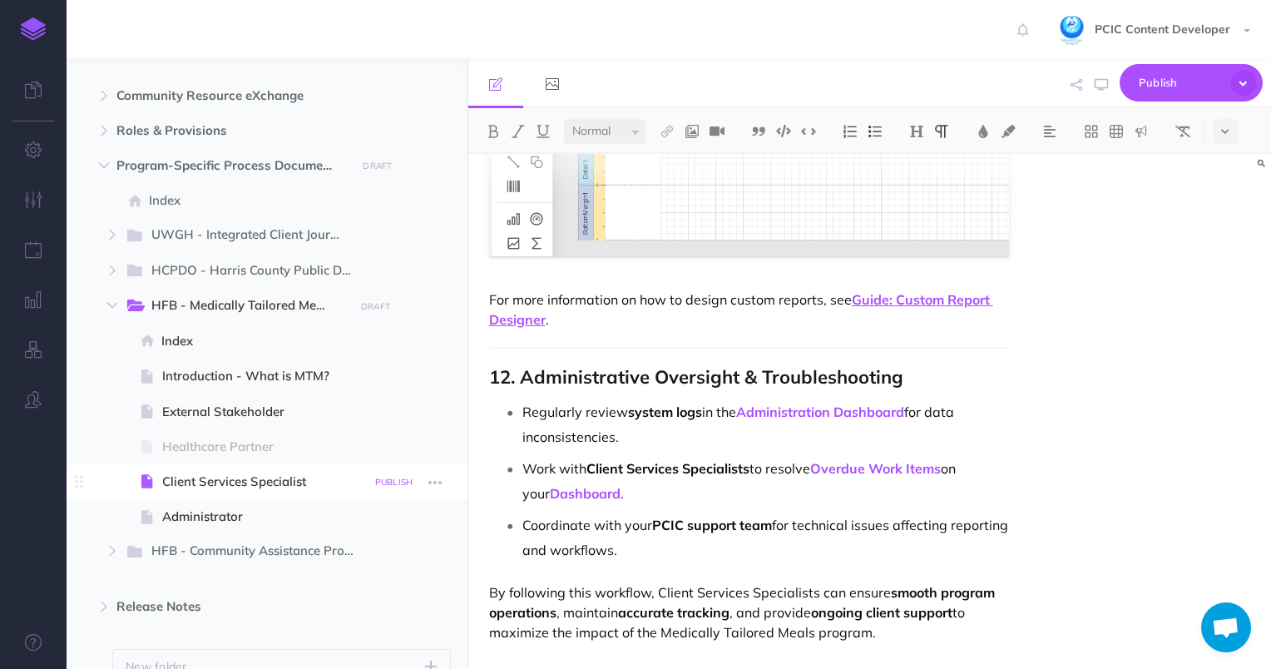
click at [386, 481] on small "PUBLISH" at bounding box center [394, 482] width 38 height 11
click at [349, 582] on textarea at bounding box center [308, 566] width 195 height 71
type textarea "removed references to healthcare partners"
click at [384, 622] on button "Publish" at bounding box center [380, 624] width 54 height 28
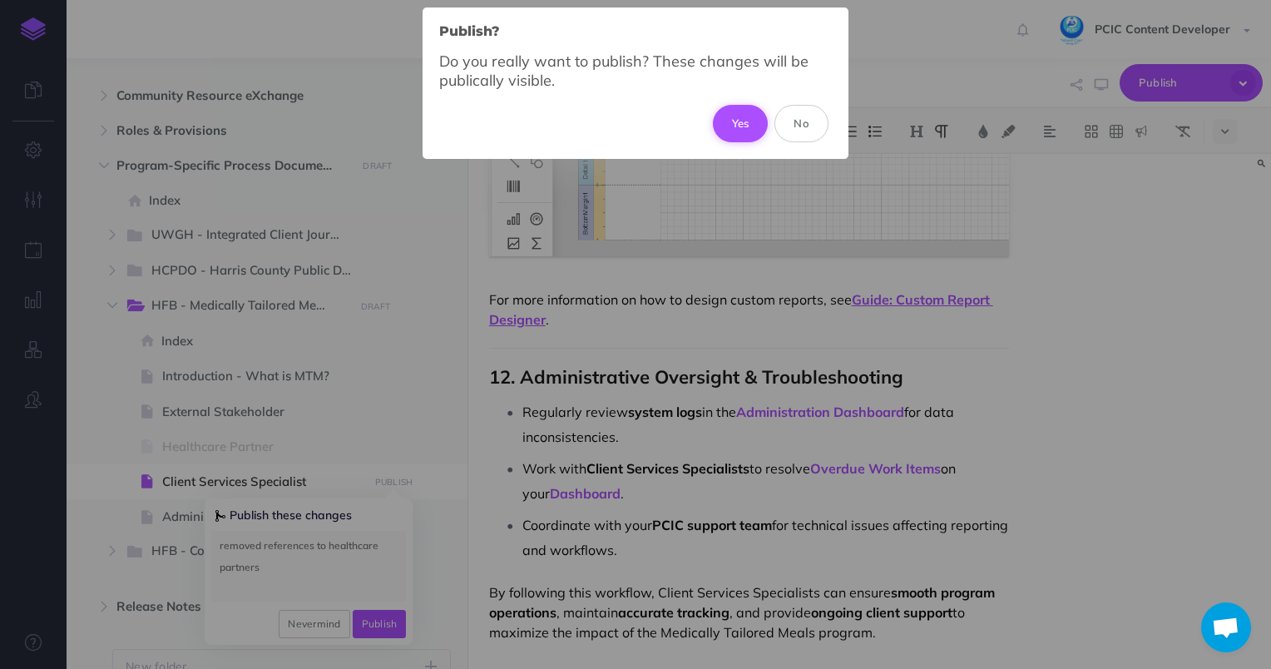
click at [745, 129] on button "Yes" at bounding box center [741, 123] width 56 height 37
